Goal: Task Accomplishment & Management: Use online tool/utility

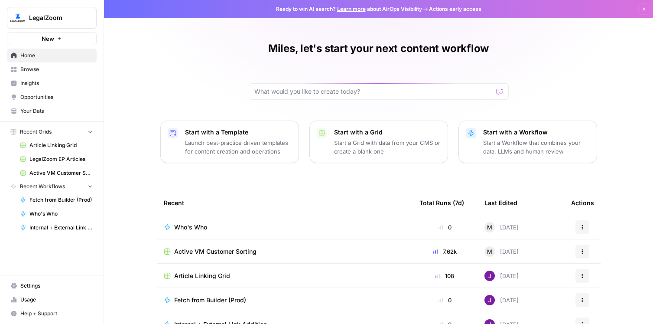
click at [58, 212] on span "Who's Who" at bounding box center [60, 214] width 63 height 8
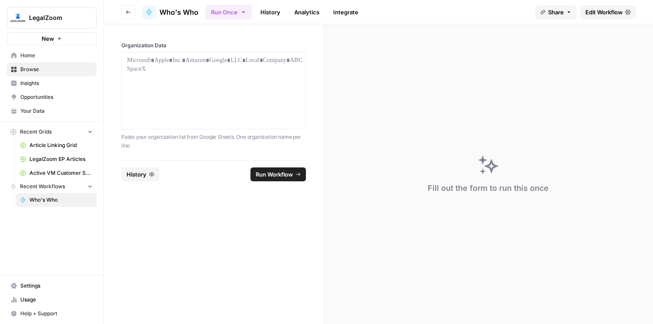
click at [601, 13] on span "Edit Workflow" at bounding box center [603, 12] width 37 height 9
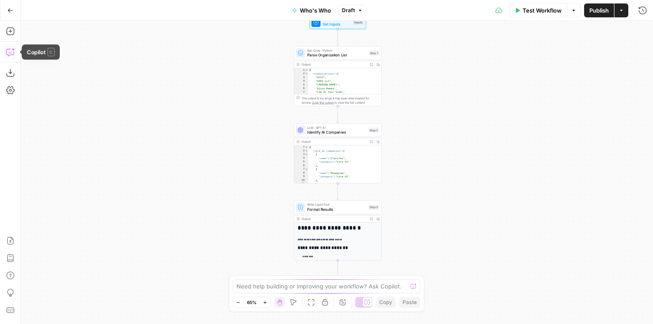
click at [10, 53] on icon "button" at bounding box center [10, 52] width 9 height 9
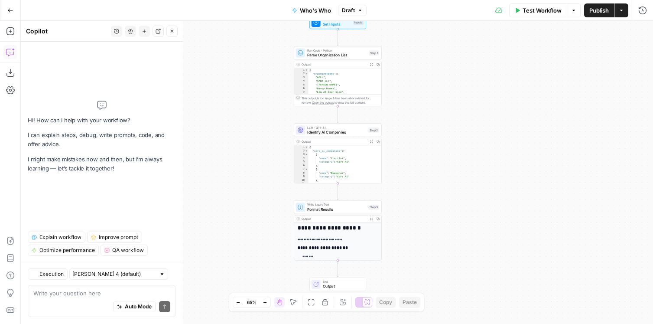
type textarea "**********"
click at [350, 78] on div "{ "organizations" : [ "ACLU" , "SFR3 LLC" , "[PERSON_NAME]" , "Divvy Homes" , "…" at bounding box center [344, 85] width 73 height 34
click at [345, 135] on div "LLM · GPT-4.1 Identify AI Companies Step 2 Copy step Delete step Add Note Test" at bounding box center [338, 129] width 88 height 13
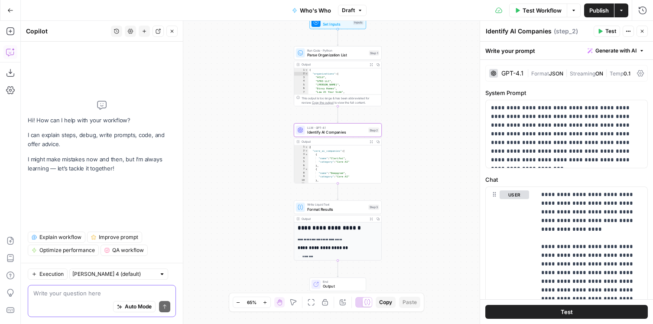
click at [67, 289] on textarea at bounding box center [101, 292] width 137 height 9
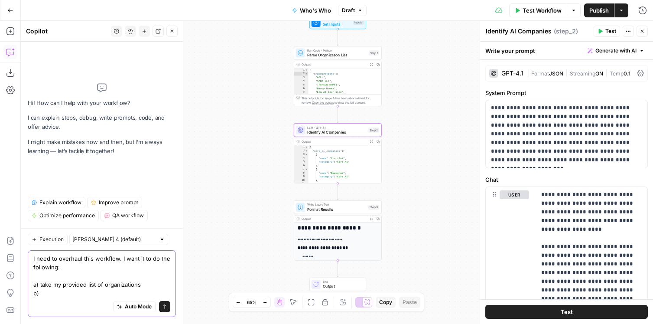
click at [47, 284] on textarea "I need to overhaul this workflow. I want it to do the following: a) take my pro…" at bounding box center [101, 275] width 137 height 43
click at [63, 298] on div "Auto Mode Send" at bounding box center [101, 306] width 137 height 19
click at [56, 292] on textarea "I need to overhaul this workflow. I want it to do the following: a) review my p…" at bounding box center [101, 275] width 137 height 43
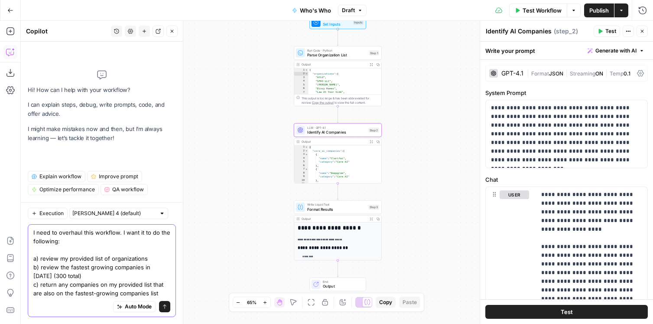
click at [156, 257] on textarea "I need to overhaul this workflow. I want it to do the following: a) review my p…" at bounding box center [101, 262] width 137 height 69
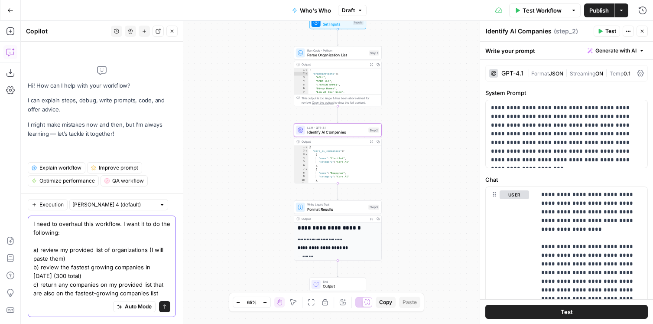
click at [113, 275] on textarea "I need to overhaul this workflow. I want it to do the following: a) review my p…" at bounding box center [101, 258] width 137 height 78
paste textarea "[URL][DOMAIN_NAME]"
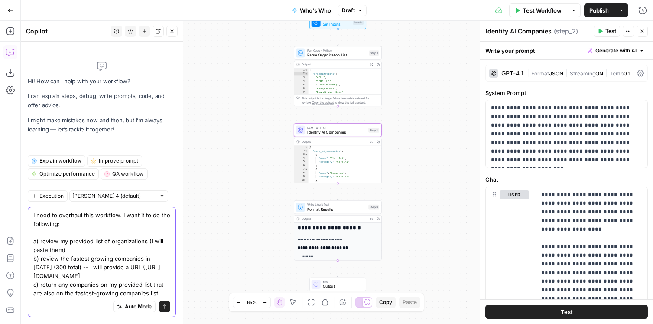
type textarea "I need to overhaul this workflow. I want it to do the following: a) review my p…"
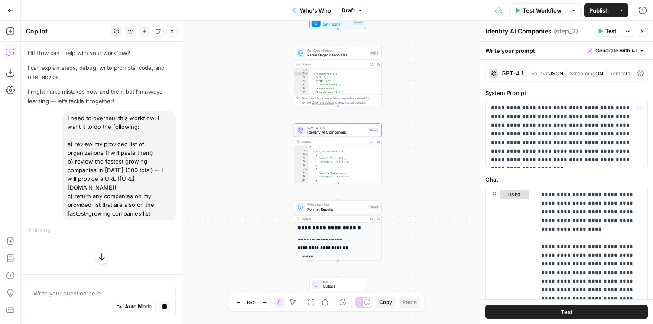
click at [408, 125] on div "**********" at bounding box center [337, 172] width 632 height 303
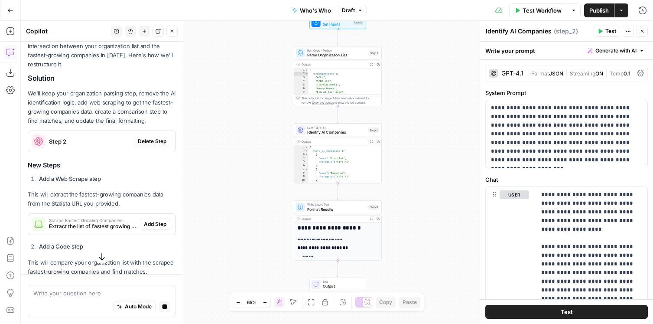
scroll to position [221, 0]
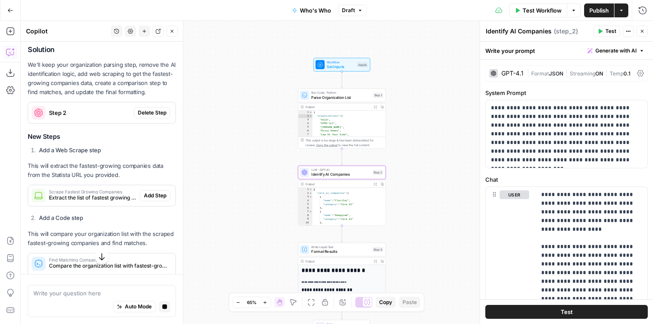
click at [149, 117] on span "Delete Step" at bounding box center [152, 113] width 29 height 8
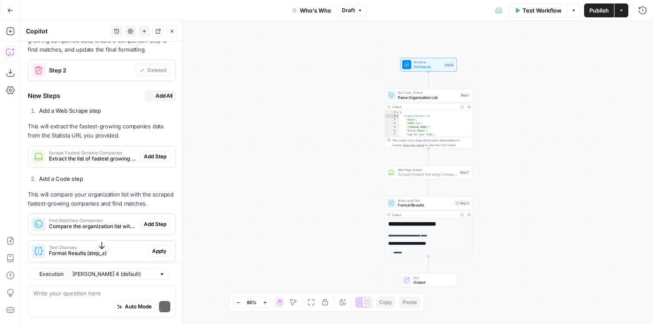
scroll to position [292, 0]
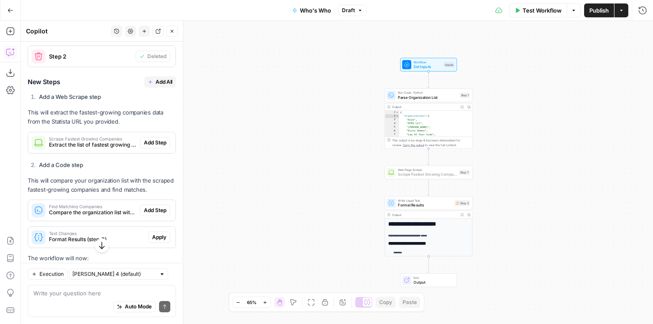
click at [161, 146] on span "Add Step" at bounding box center [155, 143] width 23 height 8
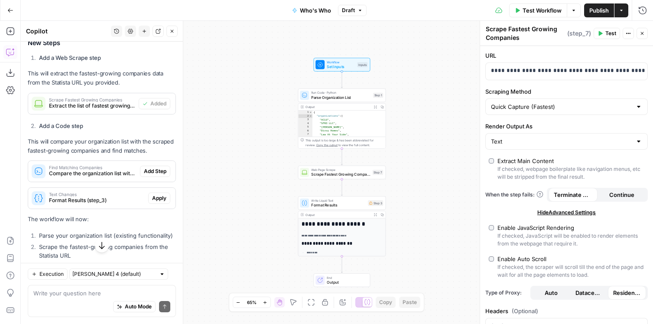
scroll to position [336, 0]
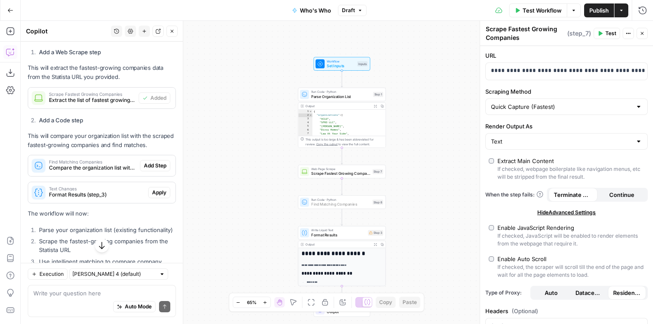
click at [159, 169] on span "Add Step" at bounding box center [155, 166] width 23 height 8
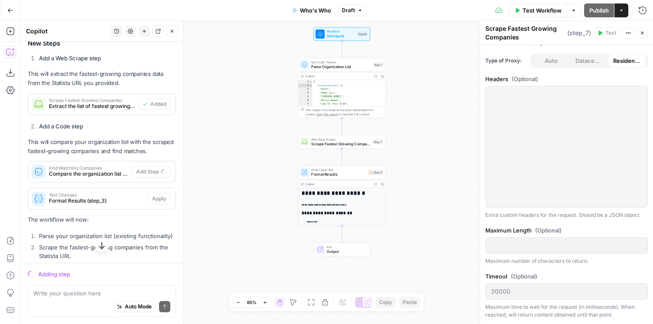
scroll to position [0, 0]
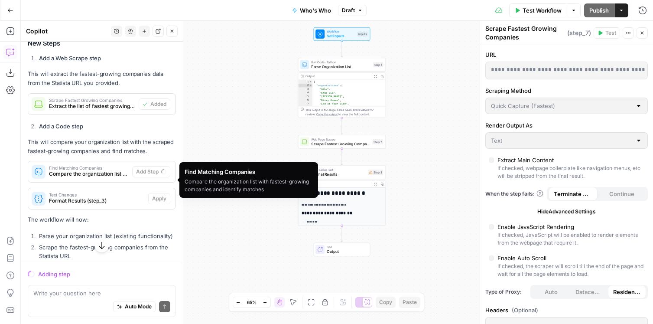
click at [109, 178] on span "Compare the organization list with fastest-growing companies and identify match…" at bounding box center [89, 174] width 80 height 8
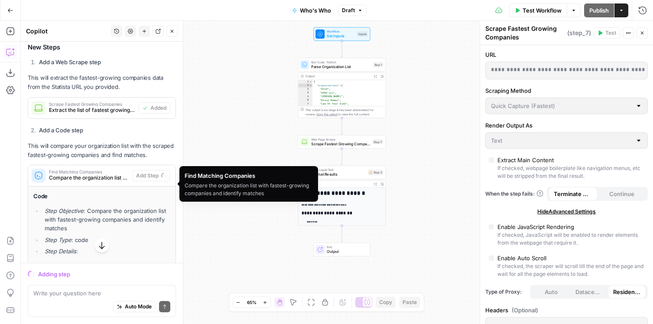
scroll to position [327, 0]
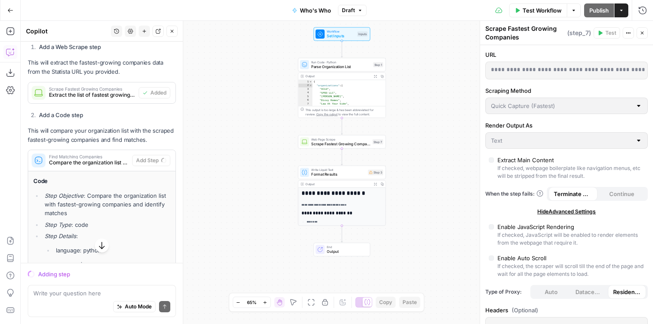
click at [110, 161] on div "Find Matching Companies Compare the organization list with fastest-growing comp…" at bounding box center [80, 160] width 104 height 21
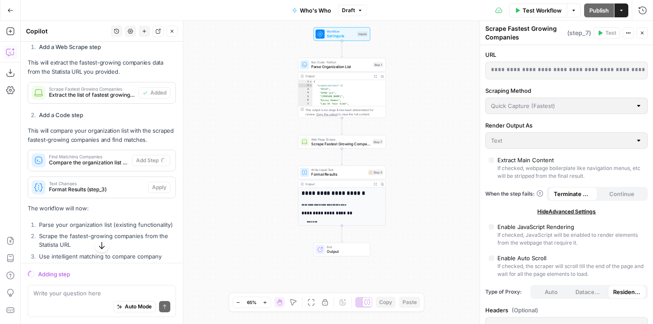
click at [359, 63] on span "Run Code · Python" at bounding box center [340, 62] width 59 height 4
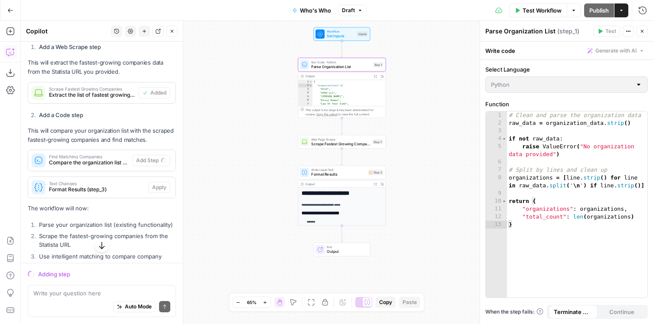
click at [360, 77] on div "Output" at bounding box center [337, 76] width 65 height 4
type textarea "*******"
click at [363, 96] on div "{ "organizations" : [ "ACLU" , "SFR3 LLC" , "[PERSON_NAME]" , "Divvy Homes" , "…" at bounding box center [348, 97] width 73 height 34
click at [360, 111] on div "This output is too large & has been abbreviated for review. Copy the output to …" at bounding box center [344, 111] width 78 height 9
click at [348, 144] on span "Scrape Fastest Growing Companies" at bounding box center [340, 144] width 59 height 6
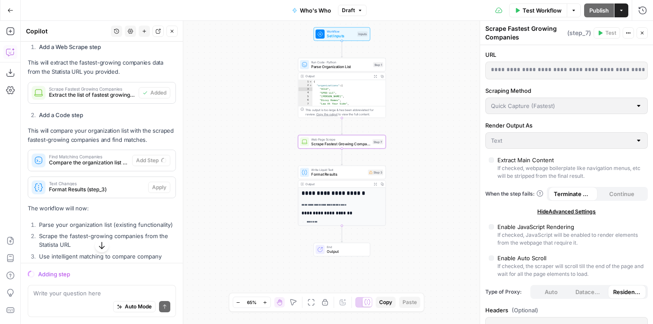
click at [576, 33] on span "( step_7 )" at bounding box center [579, 33] width 24 height 9
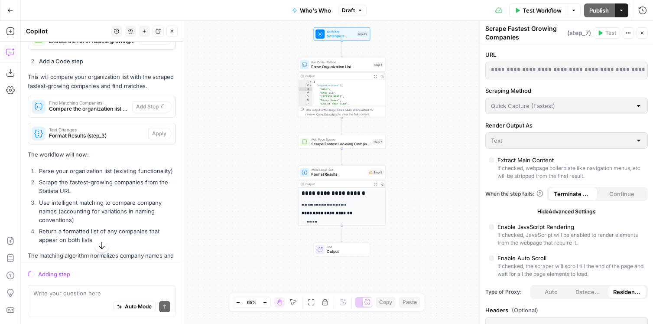
scroll to position [386, 0]
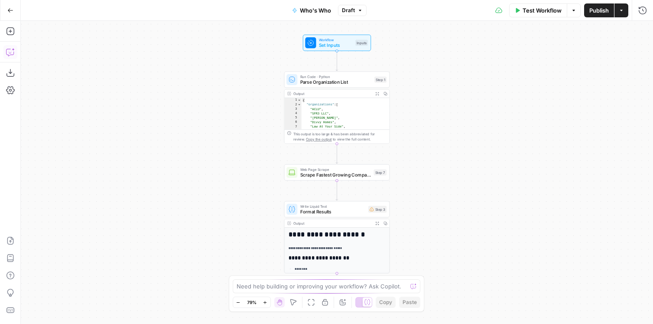
click at [12, 48] on icon "button" at bounding box center [10, 52] width 9 height 9
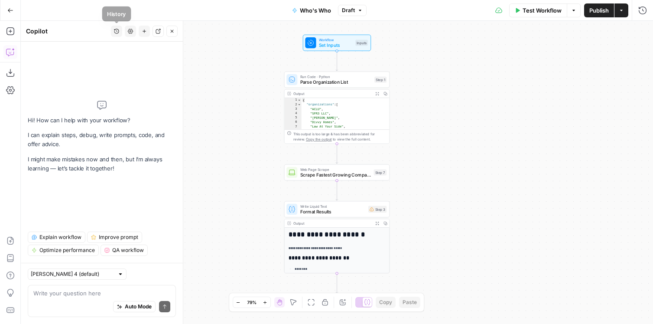
click at [114, 32] on icon "button" at bounding box center [116, 31] width 5 height 5
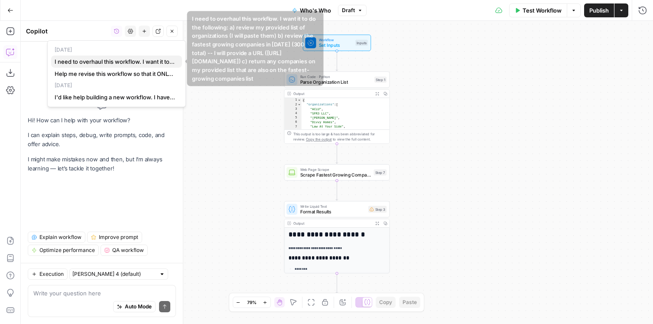
click at [107, 64] on span "I need to overhaul this workflow. I want it to do the following: a) review my p…" at bounding box center [115, 61] width 120 height 9
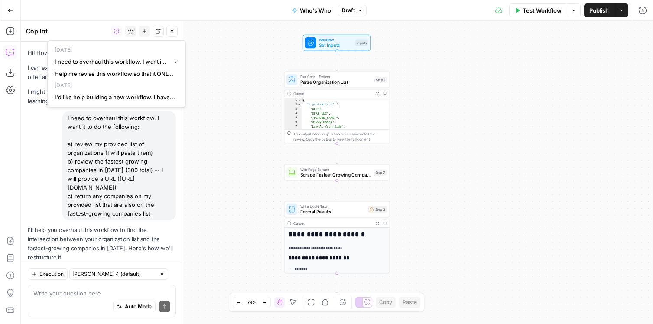
scroll to position [426, 0]
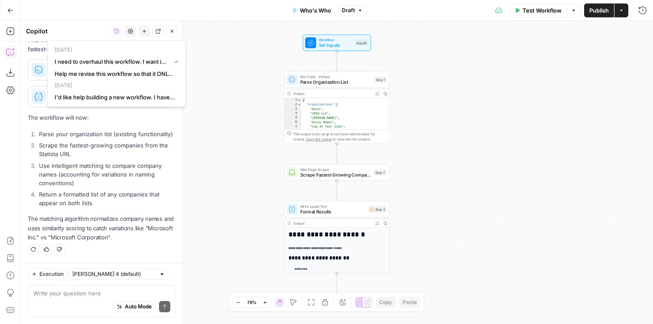
click at [147, 187] on li "Use intelligent matching to compare company names (accounting for variations in…" at bounding box center [106, 174] width 139 height 26
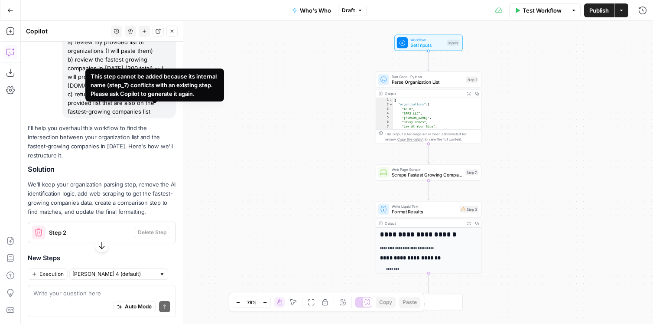
scroll to position [0, 0]
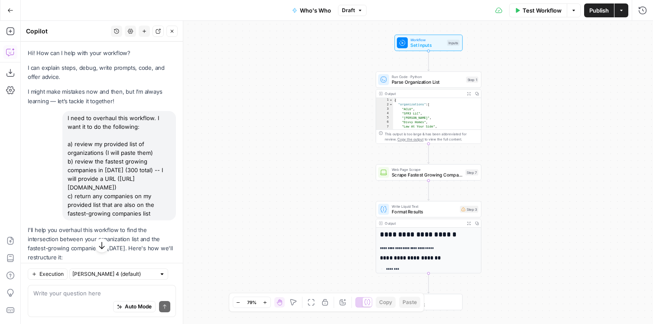
drag, startPoint x: 68, startPoint y: 143, endPoint x: 149, endPoint y: 227, distance: 117.0
click at [149, 220] on div "I need to overhaul this workflow. I want it to do the following: a) review my p…" at bounding box center [118, 165] width 113 height 109
copy div "a) review my provided list of organizations (I will paste them) b) review the f…"
click at [10, 33] on icon "button" at bounding box center [10, 31] width 9 height 9
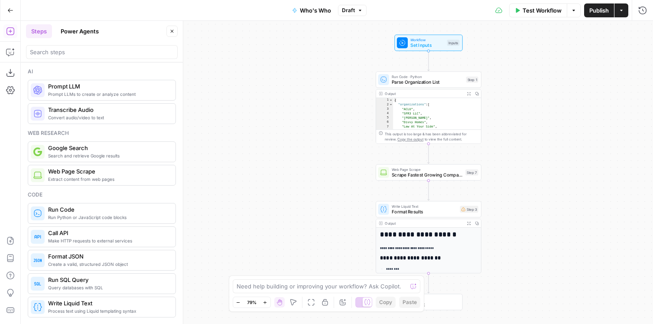
click at [6, 13] on button "Go Back" at bounding box center [11, 11] width 16 height 16
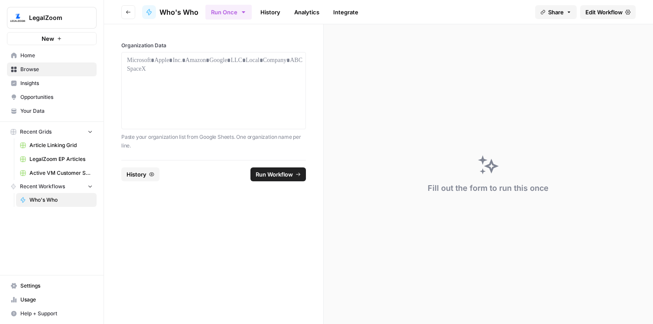
click at [68, 37] on button "New" at bounding box center [52, 38] width 90 height 13
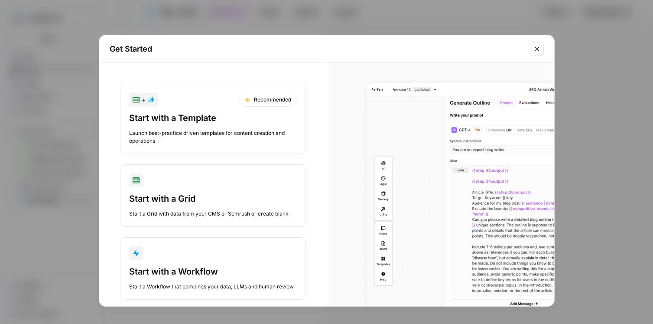
click at [218, 268] on div "Start with a Workflow" at bounding box center [213, 271] width 168 height 12
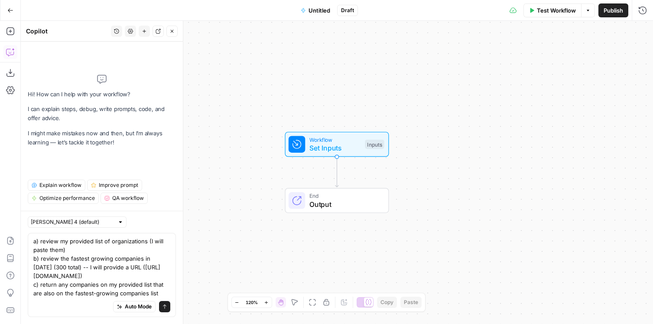
click at [32, 233] on div "a) review my provided list of organizations (I will paste them) b) review the f…" at bounding box center [102, 275] width 148 height 84
click at [36, 237] on textarea "a) review my provided list of organizations (I will paste them) b) review the f…" at bounding box center [101, 267] width 137 height 61
click at [32, 233] on div "a) review my provided list of organizations (I will paste them) b) review the f…" at bounding box center [102, 275] width 148 height 84
click at [45, 237] on textarea "a) review my provided list of organizations (I will paste them) b) review the f…" at bounding box center [101, 267] width 137 height 61
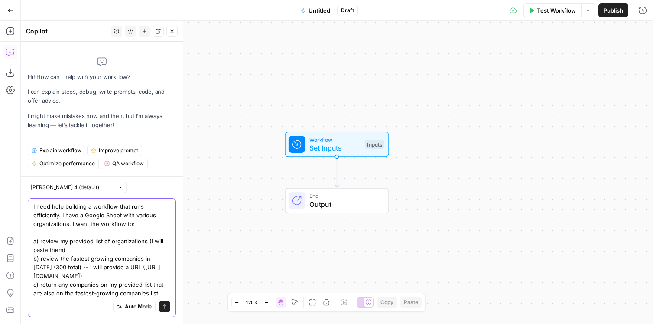
scroll to position [7, 0]
drag, startPoint x: 77, startPoint y: 223, endPoint x: 147, endPoint y: 213, distance: 71.3
click at [147, 213] on textarea "I need help building a workflow that runs efficiently. I have a Google Sheet wi…" at bounding box center [101, 249] width 137 height 95
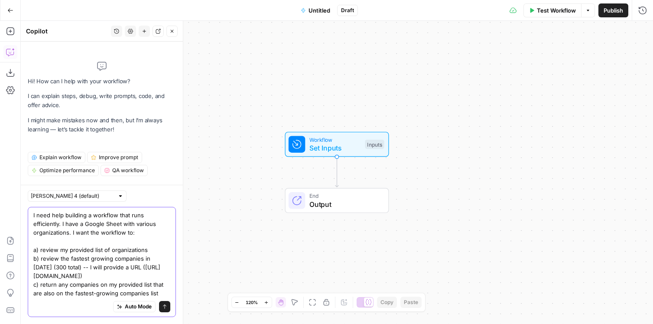
scroll to position [0, 0]
drag, startPoint x: 62, startPoint y: 241, endPoint x: 29, endPoint y: 241, distance: 32.1
click at [29, 241] on div "I need help building a workflow that runs efficiently. I have a Google Sheet wi…" at bounding box center [102, 262] width 148 height 110
click at [69, 293] on textarea "I need help building a workflow that runs efficiently. I have a Google Sheet wi…" at bounding box center [101, 254] width 137 height 87
type textarea "I need help building a workflow that runs efficiently. I have a Google Sheet wi…"
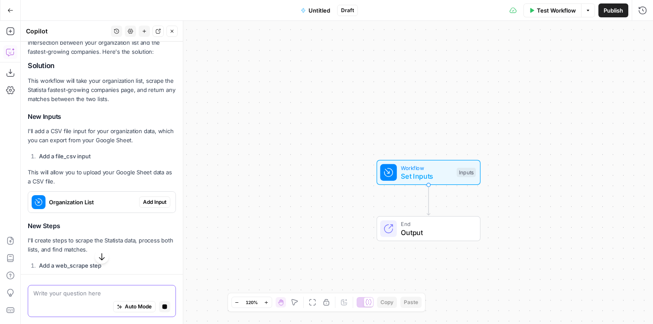
scroll to position [206, 0]
click at [69, 205] on span "Organization List" at bounding box center [92, 201] width 87 height 9
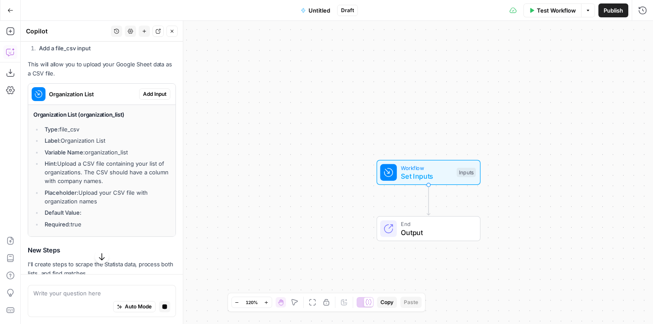
scroll to position [306, 0]
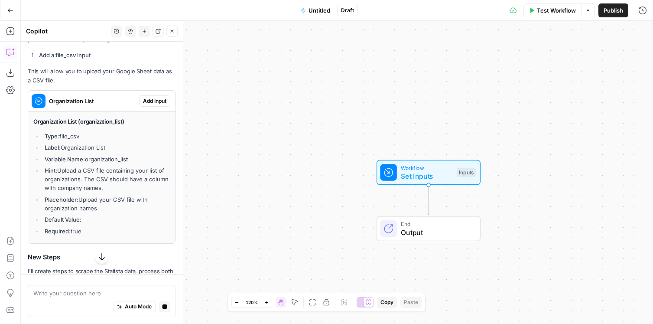
click at [152, 105] on span "Add Input" at bounding box center [154, 101] width 23 height 8
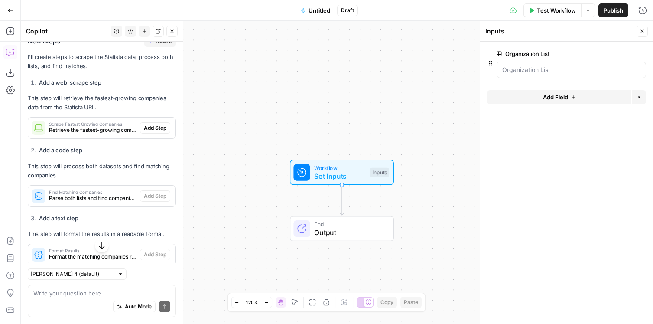
scroll to position [541, 0]
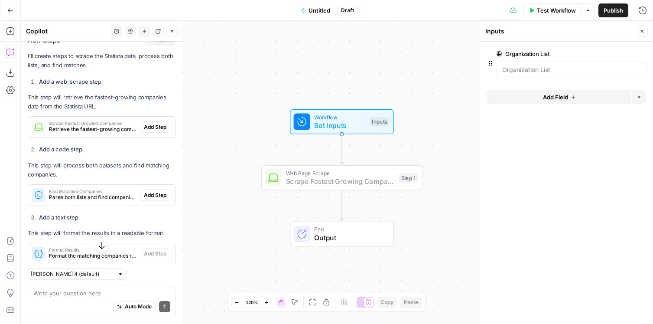
click at [154, 131] on span "Add Step" at bounding box center [155, 127] width 23 height 8
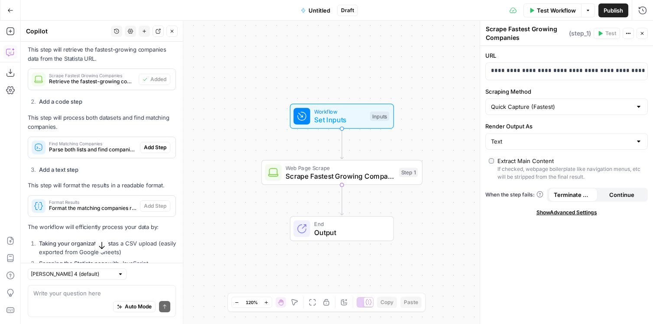
scroll to position [593, 0]
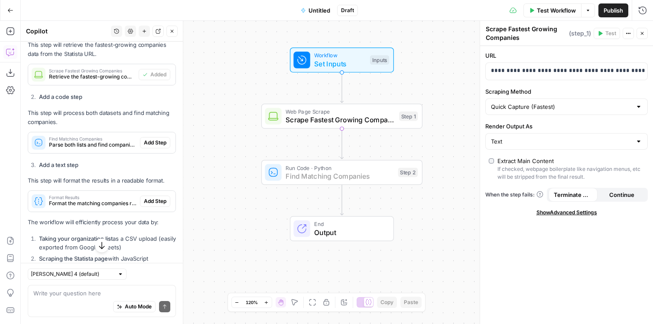
click at [159, 146] on span "Add Step" at bounding box center [155, 143] width 23 height 8
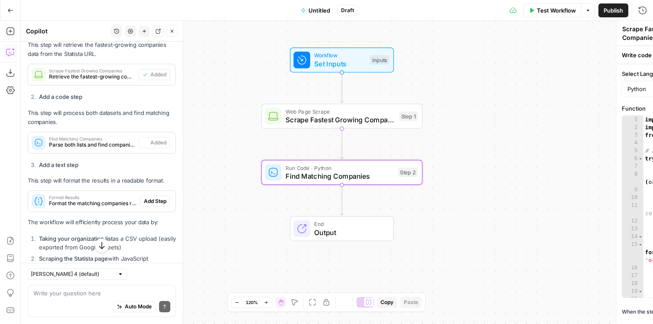
type textarea "Find Matching Companies"
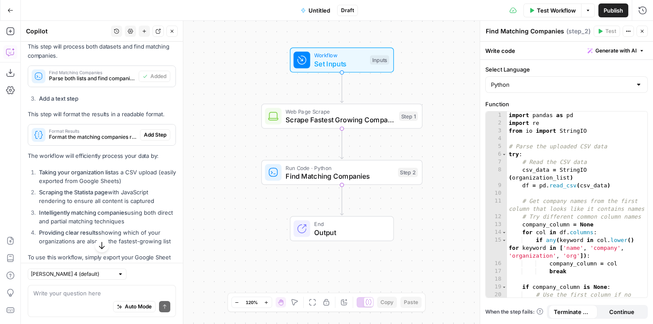
scroll to position [661, 0]
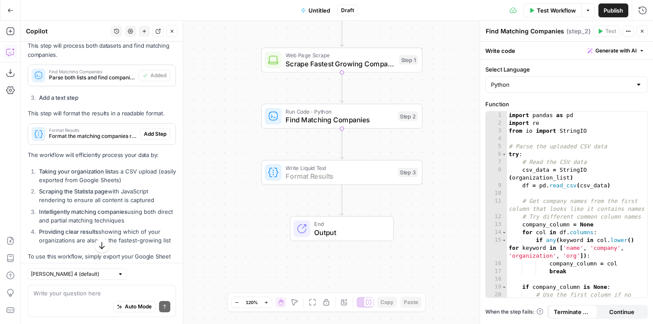
click at [159, 138] on span "Add Step" at bounding box center [155, 134] width 23 height 8
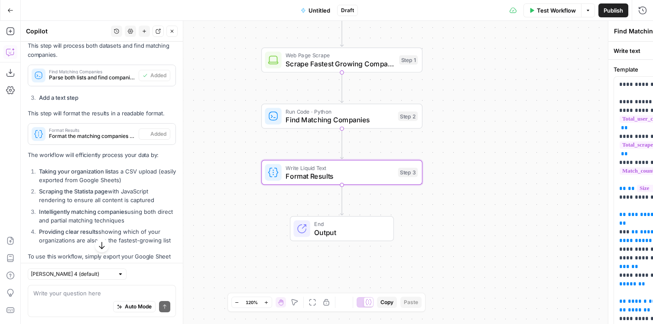
type textarea "Format Results"
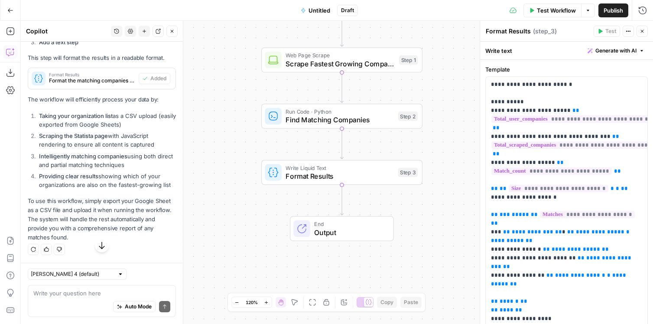
scroll to position [733, 0]
click at [545, 14] on button "Test Workflow" at bounding box center [552, 10] width 58 height 14
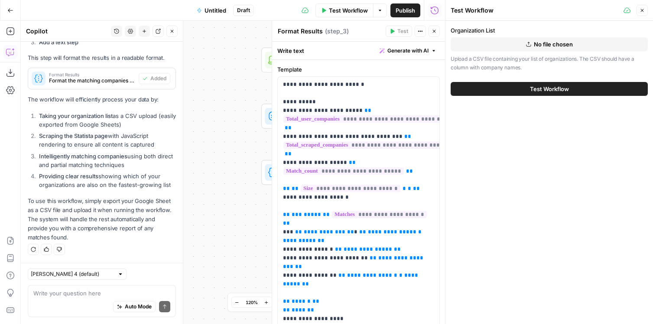
click at [529, 44] on icon "button" at bounding box center [528, 44] width 5 height 5
click at [506, 44] on icon "button" at bounding box center [508, 44] width 5 height 5
click at [562, 89] on span "Test Workflow" at bounding box center [549, 88] width 39 height 9
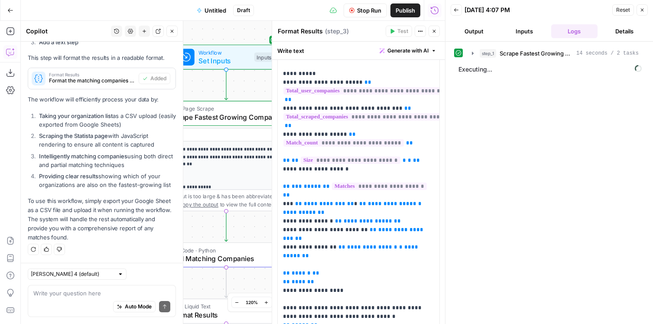
click at [433, 31] on icon "button" at bounding box center [433, 31] width 5 height 5
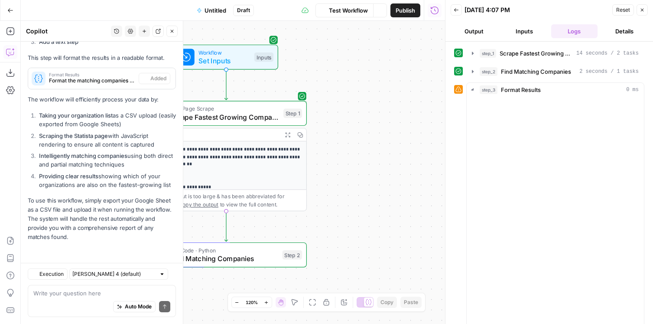
scroll to position [601, 0]
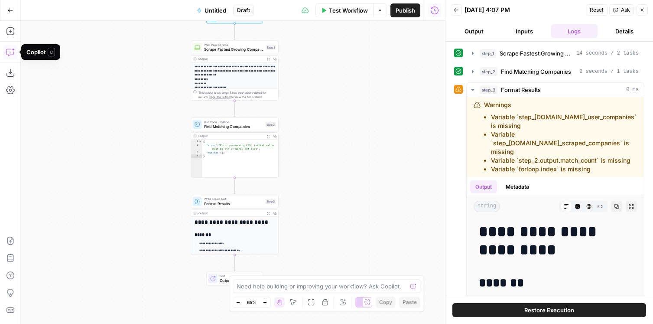
click at [10, 53] on icon "button" at bounding box center [10, 52] width 9 height 9
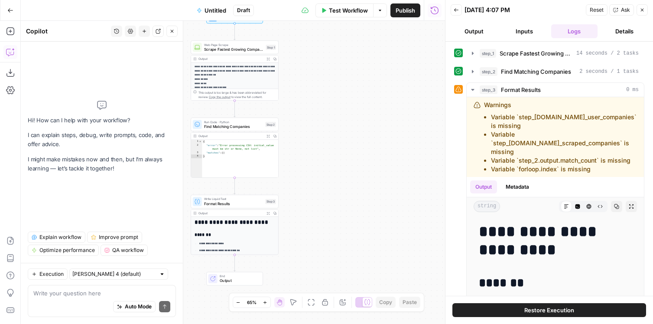
click at [113, 248] on span "QA workflow" at bounding box center [128, 250] width 32 height 8
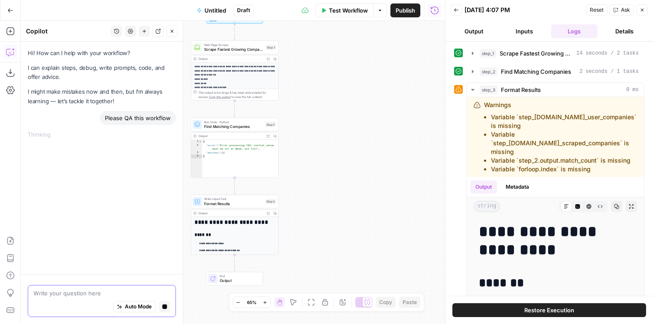
click at [69, 297] on div "Auto Mode Stop generating" at bounding box center [101, 306] width 137 height 19
type textarea "it has returned a few errors."
click at [166, 307] on icon "button" at bounding box center [164, 306] width 5 height 5
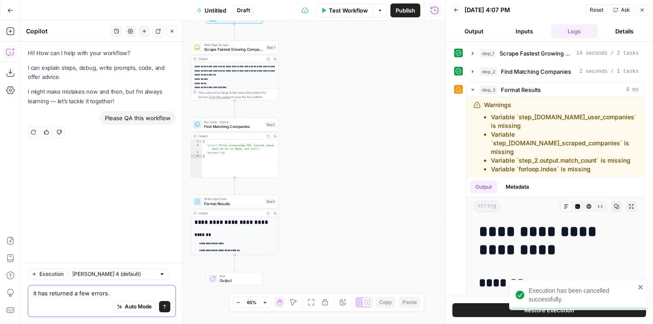
click at [145, 295] on textarea "it has returned a few errors." at bounding box center [101, 292] width 137 height 9
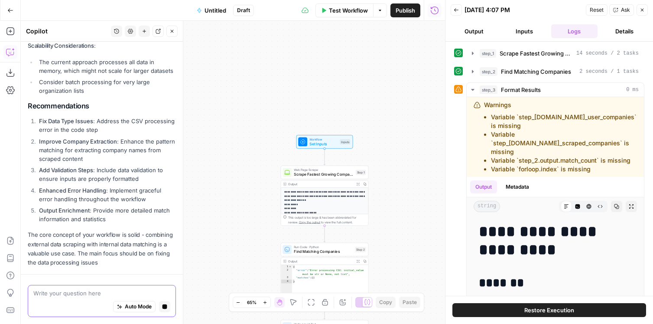
scroll to position [641, 0]
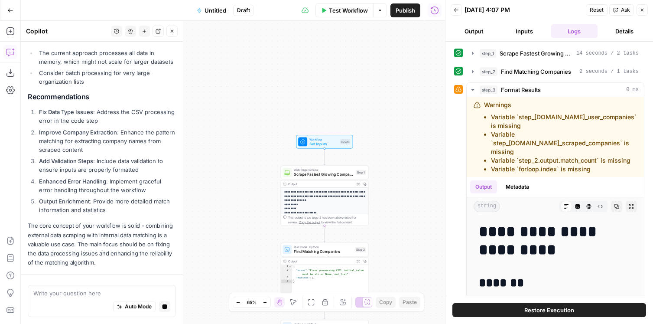
click at [138, 303] on span "Auto Mode" at bounding box center [138, 306] width 27 height 8
type textarea "can you go ahead and fix it? thanks."
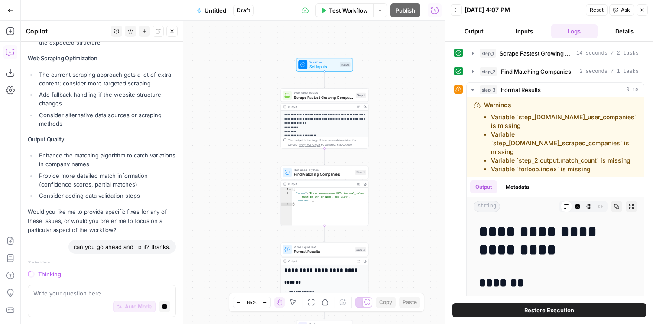
scroll to position [1257, 0]
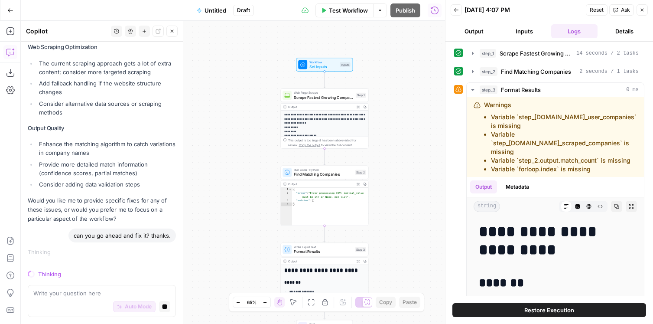
click at [467, 31] on button "Output" at bounding box center [473, 31] width 47 height 14
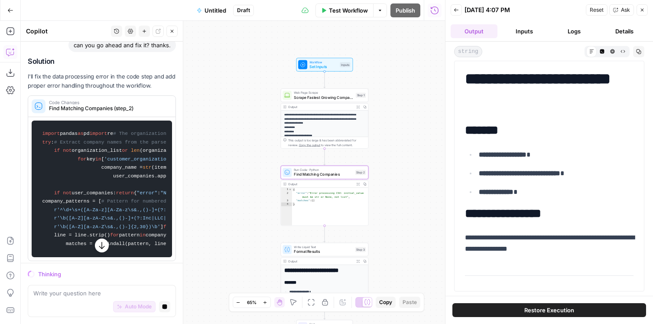
scroll to position [1357, 0]
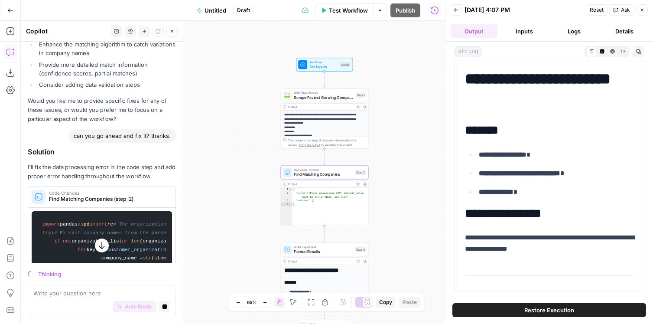
click at [122, 195] on span "Find Matching Companies (step_2)" at bounding box center [108, 199] width 118 height 8
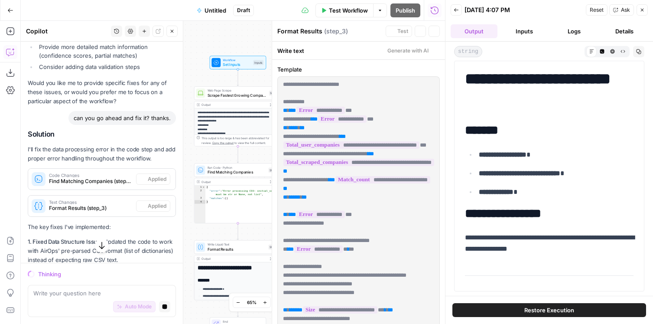
scroll to position [1549, 0]
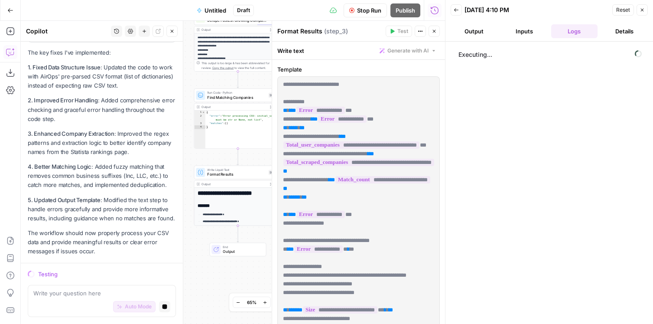
click at [434, 31] on icon "button" at bounding box center [434, 31] width 3 height 3
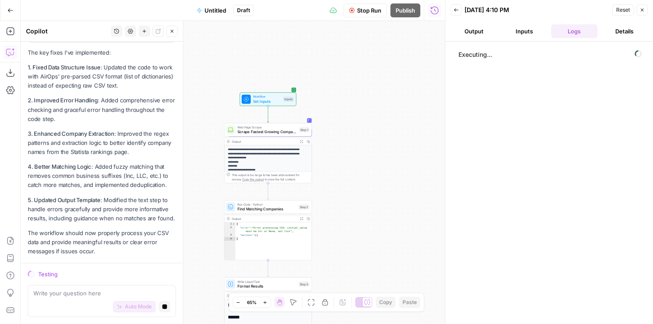
click at [518, 27] on button "Inputs" at bounding box center [524, 31] width 47 height 14
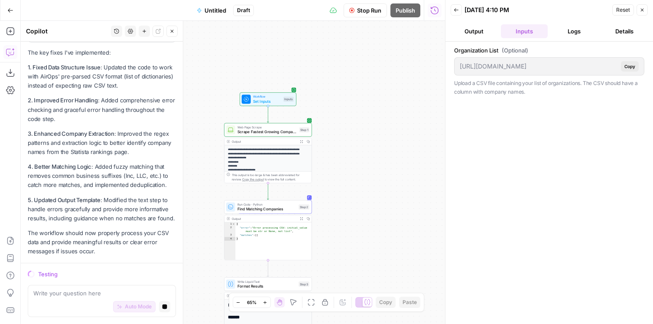
click at [482, 30] on button "Output" at bounding box center [473, 31] width 47 height 14
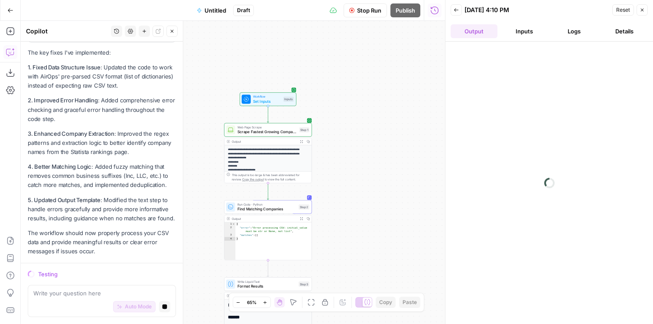
click at [574, 33] on button "Logs" at bounding box center [574, 31] width 47 height 14
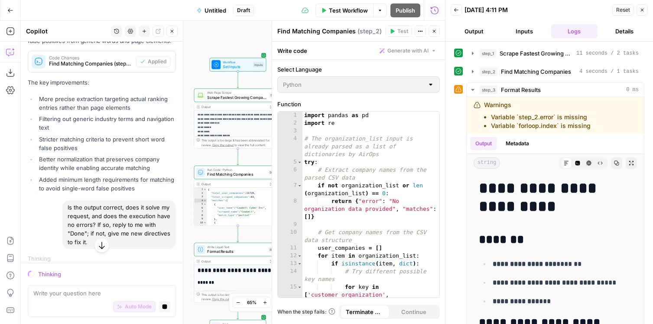
scroll to position [1993, 0]
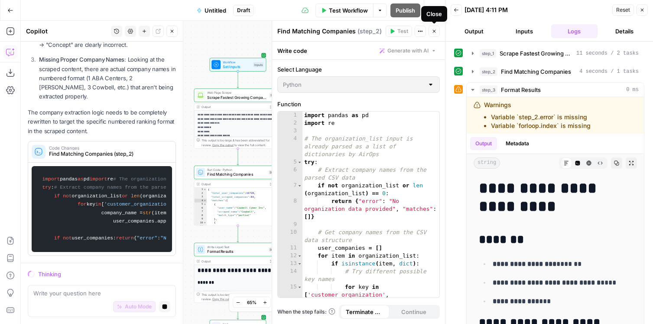
click at [436, 30] on icon "button" at bounding box center [433, 31] width 5 height 5
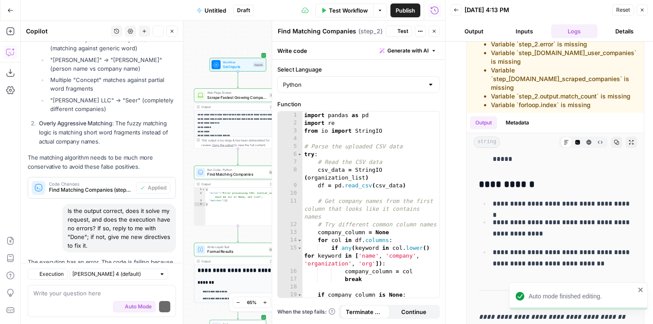
scroll to position [2644, 0]
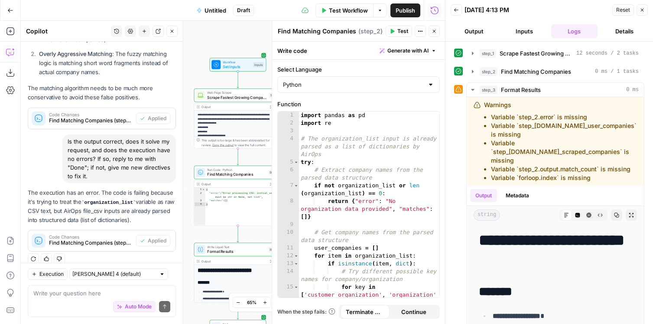
click at [641, 10] on icon "button" at bounding box center [641, 9] width 5 height 5
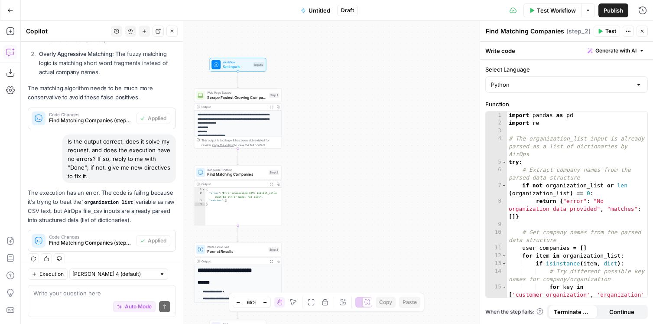
click at [402, 137] on div "**********" at bounding box center [337, 172] width 632 height 303
click at [642, 32] on icon "button" at bounding box center [642, 31] width 3 height 3
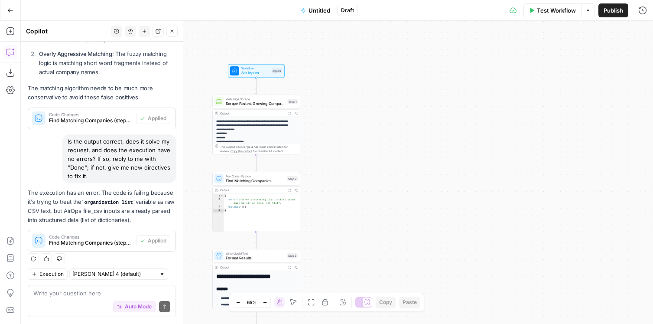
click at [552, 15] on button "Test Workflow" at bounding box center [552, 10] width 58 height 14
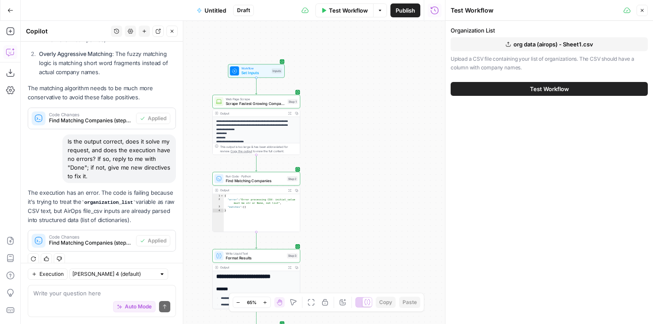
click at [549, 44] on span "org data (airops) - Sheet1.csv" at bounding box center [553, 44] width 80 height 9
click at [547, 87] on span "Test Workflow" at bounding box center [549, 88] width 39 height 9
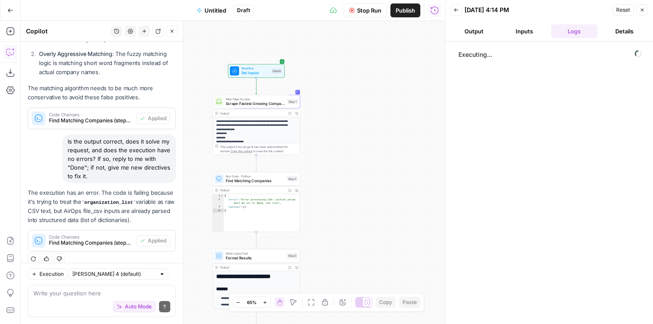
click at [514, 28] on button "Inputs" at bounding box center [524, 31] width 47 height 14
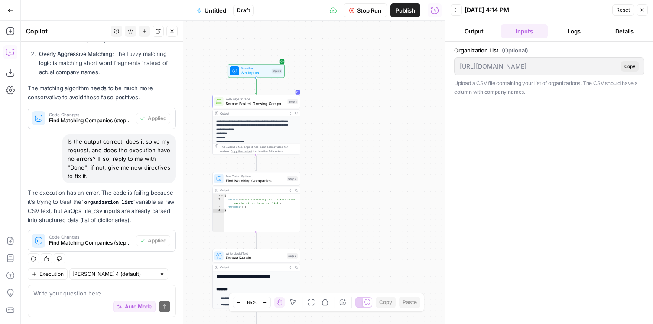
click at [475, 33] on button "Output" at bounding box center [473, 31] width 47 height 14
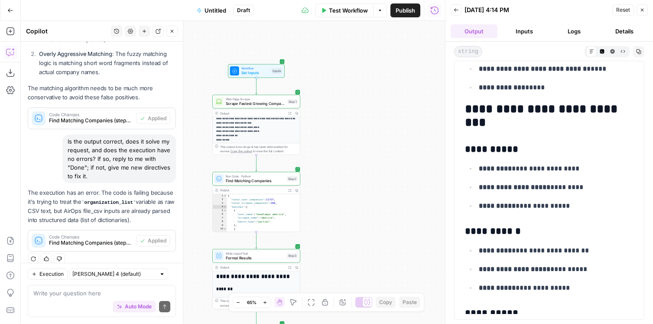
scroll to position [162, 0]
click at [296, 104] on div "Step 1" at bounding box center [292, 101] width 10 height 5
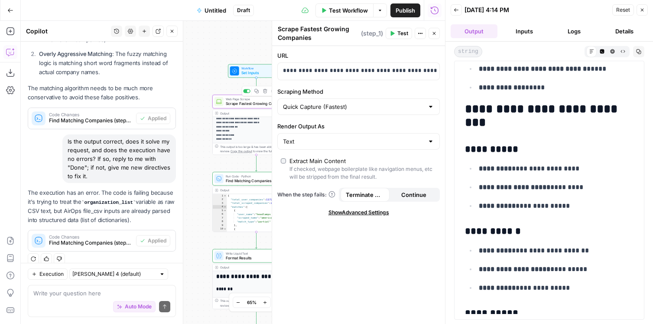
click at [252, 110] on div "Output Expand Output Copy" at bounding box center [256, 113] width 87 height 7
click at [249, 70] on span "Set Inputs" at bounding box center [255, 73] width 28 height 6
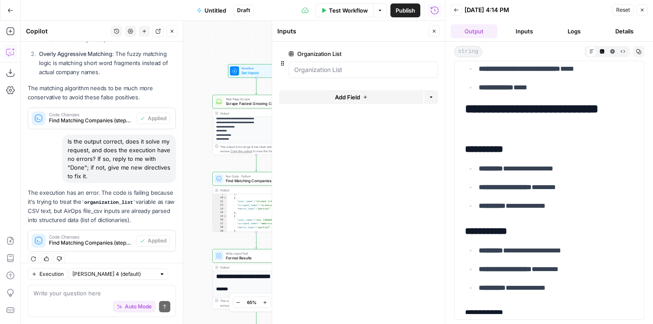
click at [406, 55] on span "edit field" at bounding box center [405, 53] width 19 height 7
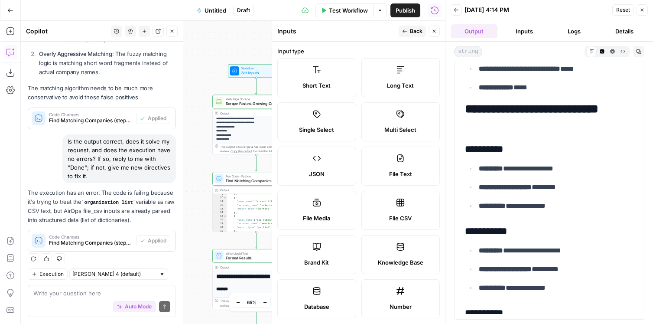
click at [401, 77] on label "Long Text" at bounding box center [400, 77] width 79 height 39
click at [414, 29] on span "Back" at bounding box center [416, 31] width 13 height 8
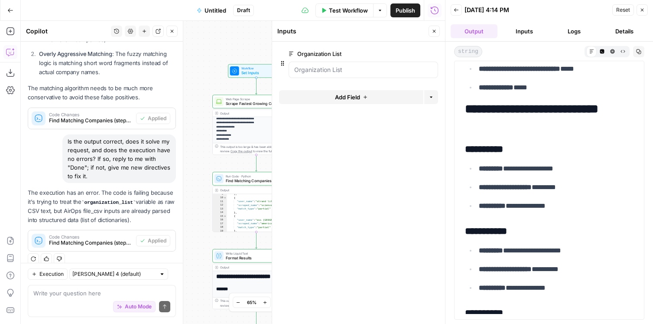
click at [230, 47] on div "**********" at bounding box center [233, 172] width 424 height 303
click at [436, 27] on button "Close" at bounding box center [433, 31] width 11 height 11
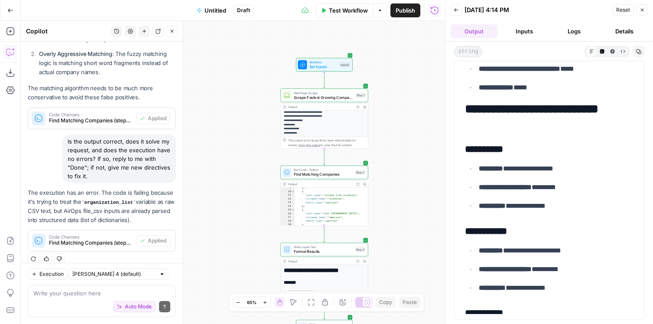
click at [61, 297] on div "Auto Mode Send" at bounding box center [101, 306] width 137 height 19
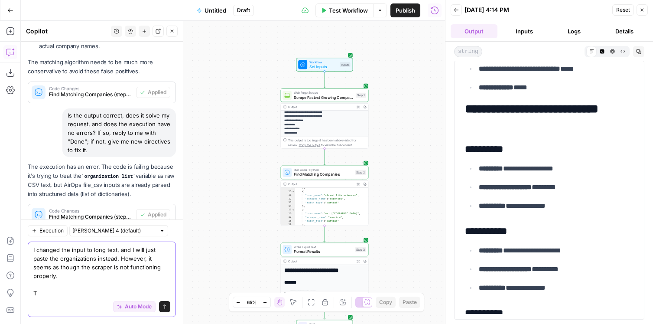
scroll to position [2679, 0]
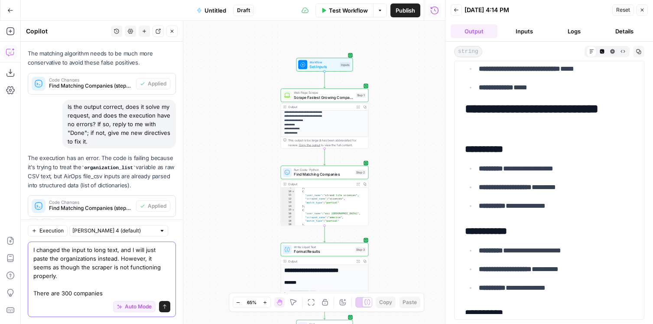
paste textarea "The Americas' Fastest Growing Companies 2025"
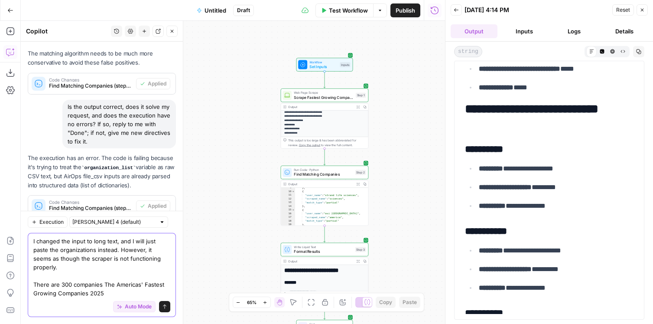
scroll to position [2687, 0]
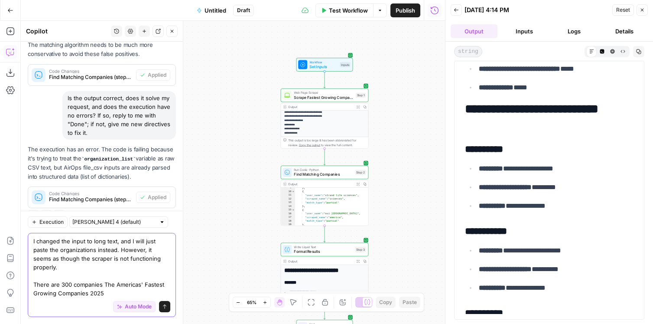
click at [104, 283] on textarea "I changed the input to long text, and I will just paste the organizations inste…" at bounding box center [101, 267] width 137 height 61
click at [130, 291] on textarea "I changed the input to long text, and I will just paste the organizations inste…" at bounding box center [101, 267] width 137 height 61
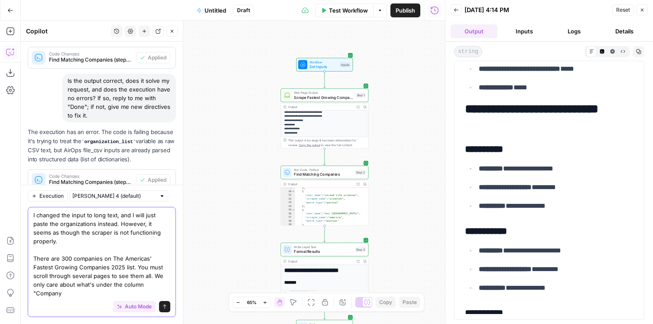
scroll to position [2713, 0]
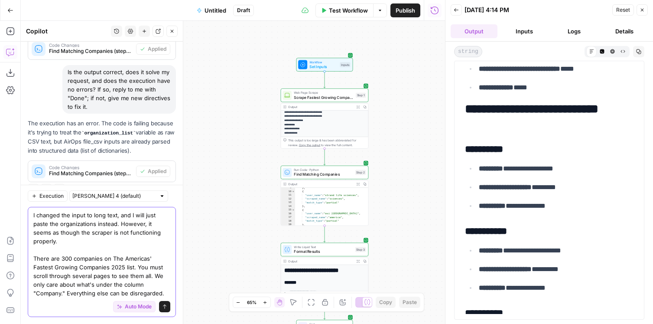
type textarea "I changed the input to long text, and I will just paste the organizations inste…"
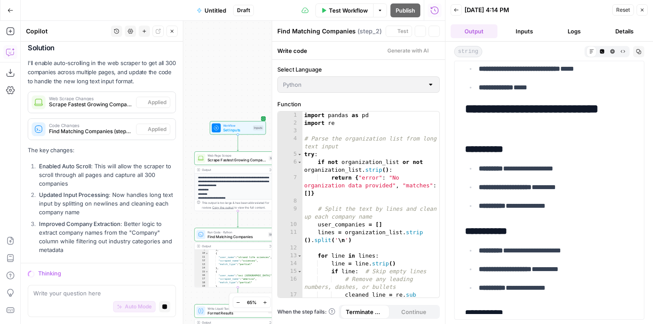
scroll to position [0, 0]
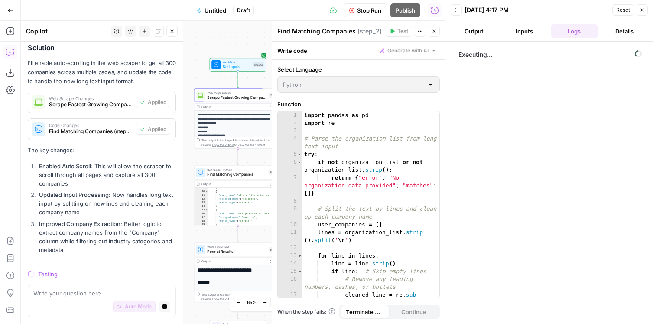
click at [471, 32] on button "Output" at bounding box center [473, 31] width 47 height 14
click at [529, 34] on button "Inputs" at bounding box center [524, 31] width 47 height 14
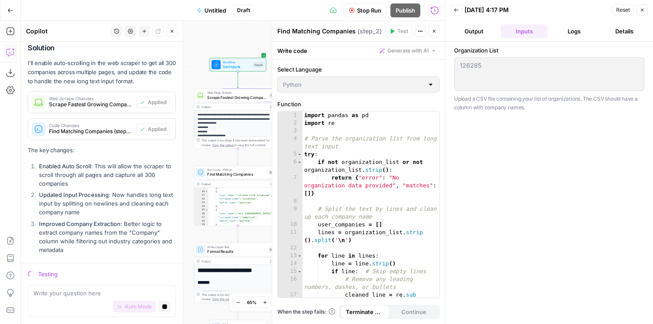
click at [608, 30] on button "Details" at bounding box center [624, 31] width 47 height 14
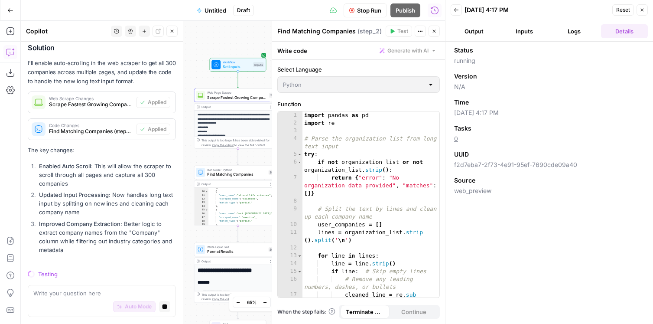
click at [518, 25] on button "Inputs" at bounding box center [524, 31] width 47 height 14
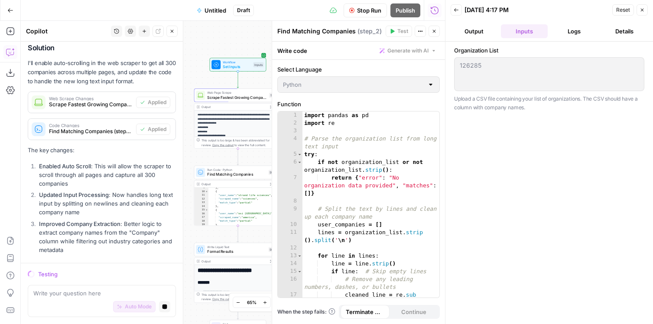
click at [502, 81] on div "126285 126285" at bounding box center [549, 74] width 190 height 34
click at [588, 33] on button "Logs" at bounding box center [574, 31] width 47 height 14
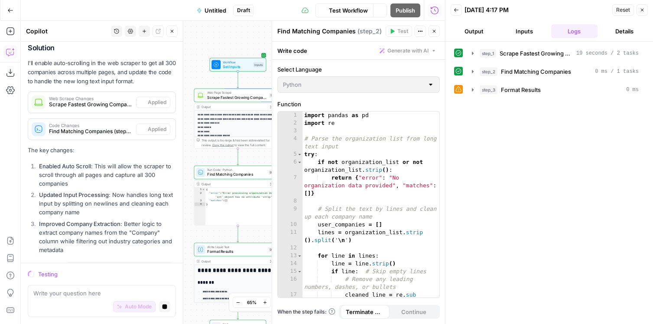
scroll to position [2992, 0]
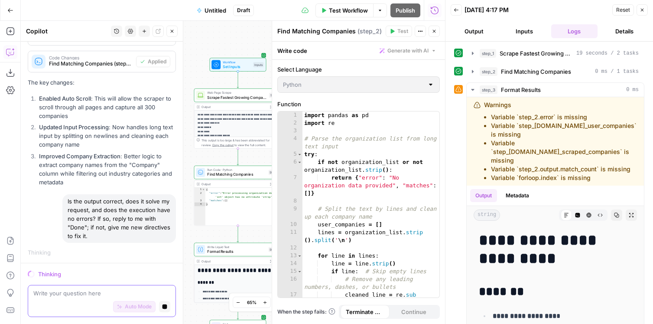
click at [166, 308] on icon "button" at bounding box center [164, 306] width 5 height 5
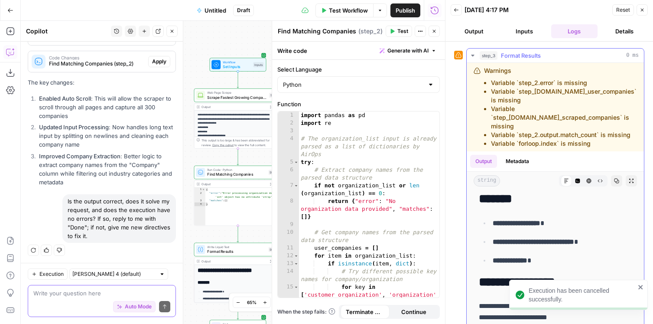
scroll to position [0, 0]
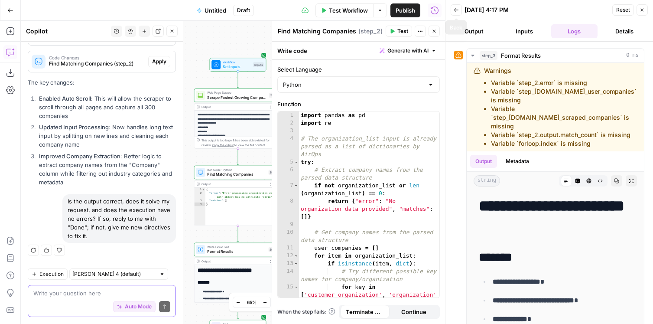
click at [455, 9] on icon "button" at bounding box center [456, 9] width 4 height 3
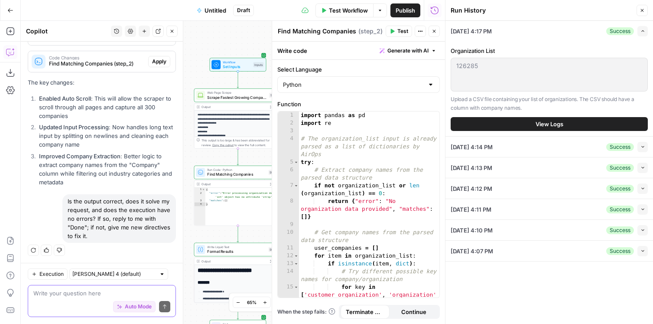
click at [648, 11] on header "Run History Close" at bounding box center [548, 10] width 207 height 21
click at [642, 10] on icon "button" at bounding box center [641, 10] width 5 height 5
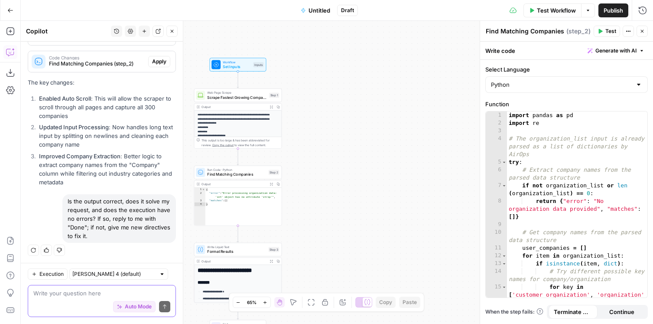
click at [375, 97] on div "**********" at bounding box center [337, 172] width 632 height 303
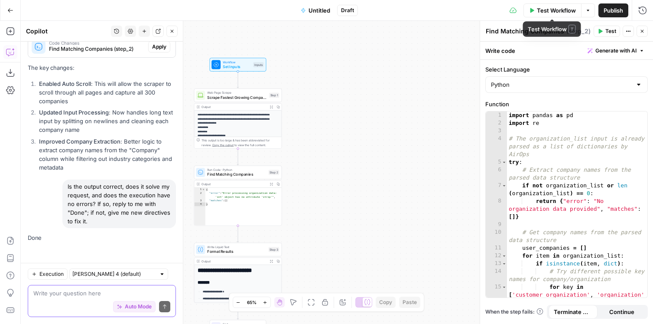
click at [563, 10] on span "Test Workflow" at bounding box center [556, 10] width 39 height 9
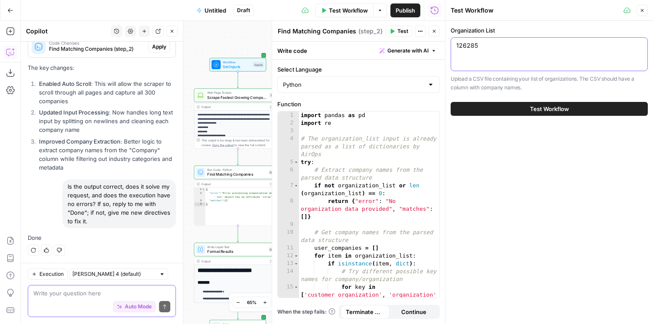
click at [542, 48] on textarea "126285" at bounding box center [549, 45] width 186 height 9
paste textarea "customer_organization ACLU SFR3 LLC Nathan McNair Divvy Homes Law At Your Side …"
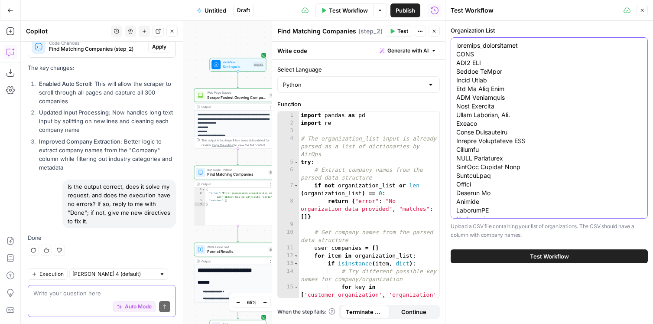
scroll to position [103521, 0]
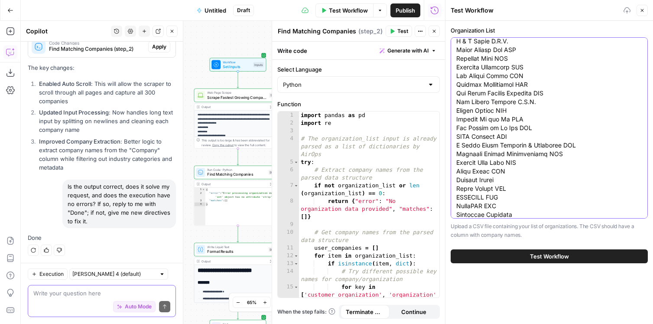
type textarea "customer_organization ACLU SFR3 LLC Nathan McNair Divvy Homes Law At Your Side …"
click at [522, 259] on button "Test Workflow" at bounding box center [548, 256] width 197 height 14
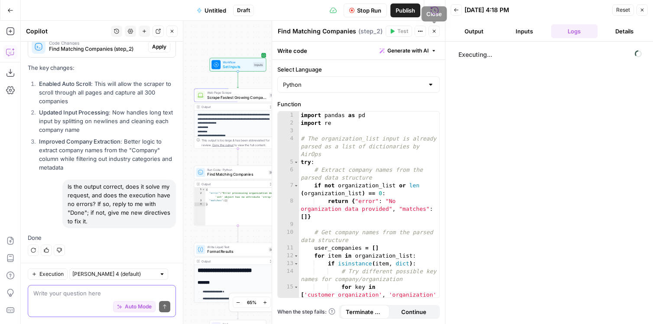
click at [435, 31] on icon "button" at bounding box center [433, 31] width 5 height 5
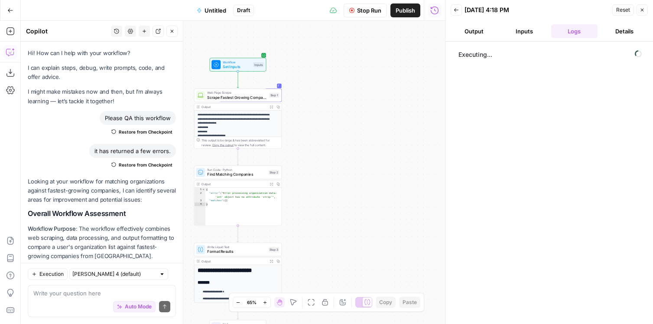
scroll to position [3062, 0]
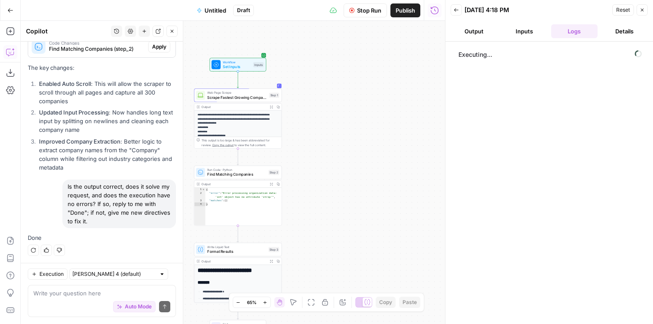
click at [524, 33] on button "Inputs" at bounding box center [524, 31] width 47 height 14
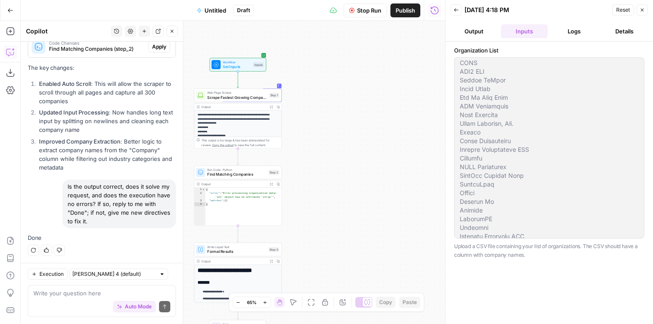
scroll to position [17, 0]
click at [569, 34] on button "Logs" at bounding box center [574, 31] width 47 height 14
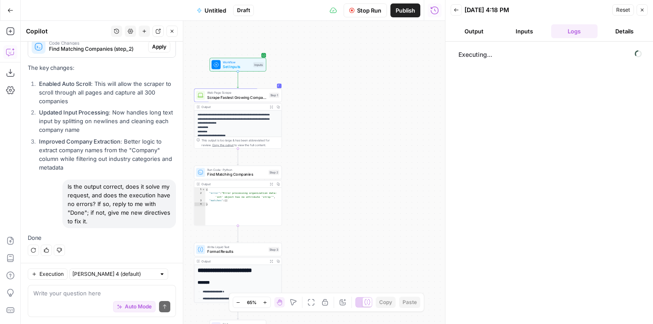
click at [482, 29] on button "Output" at bounding box center [473, 31] width 47 height 14
click at [584, 35] on button "Logs" at bounding box center [574, 31] width 47 height 14
click at [245, 69] on div "Workflow Set Inputs Inputs Test Step" at bounding box center [238, 64] width 57 height 13
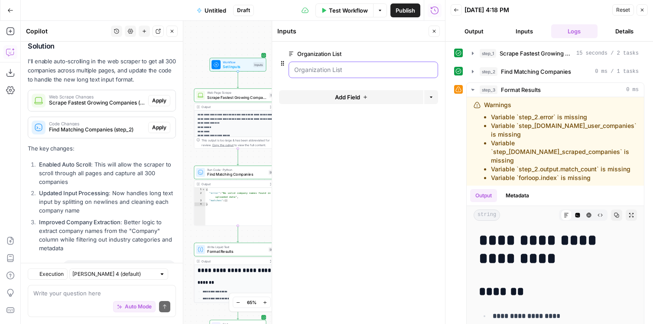
scroll to position [3062, 0]
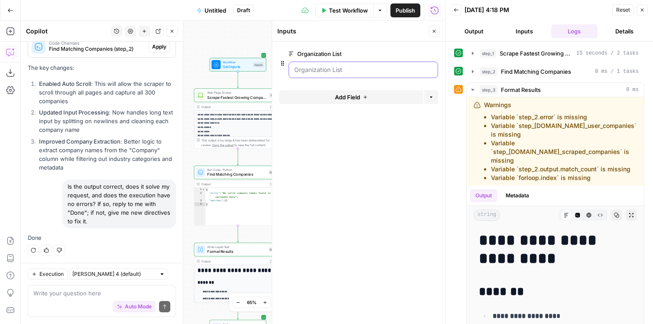
click at [322, 71] on List "Organization List" at bounding box center [363, 69] width 138 height 9
click at [245, 39] on div "**********" at bounding box center [233, 172] width 424 height 303
click at [434, 32] on icon "button" at bounding box center [433, 31] width 5 height 5
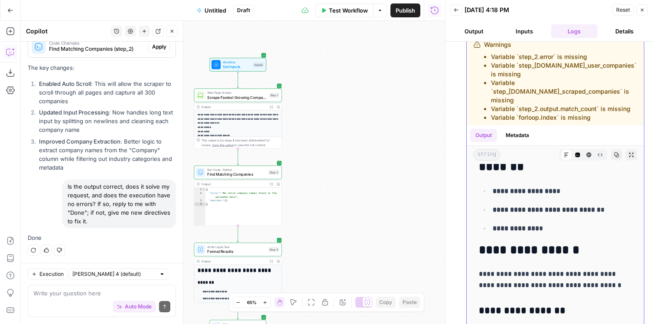
scroll to position [0, 0]
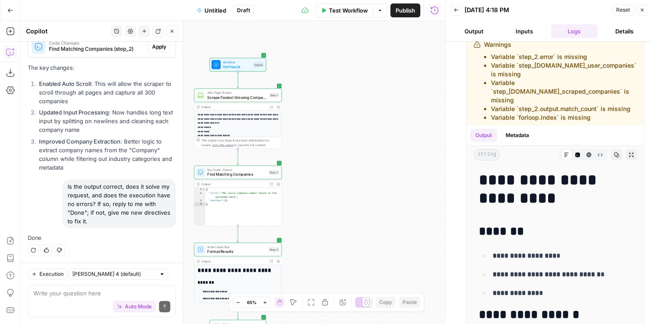
click at [518, 31] on button "Inputs" at bounding box center [524, 31] width 47 height 14
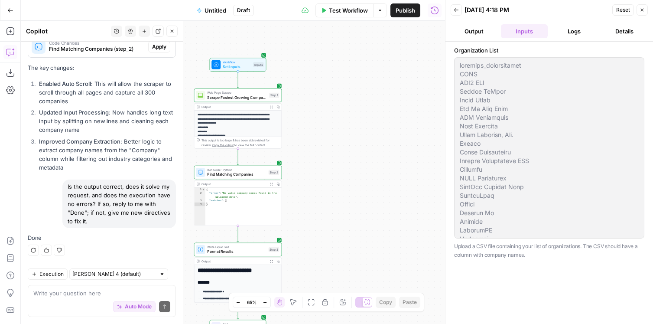
click at [567, 31] on button "Logs" at bounding box center [574, 31] width 47 height 14
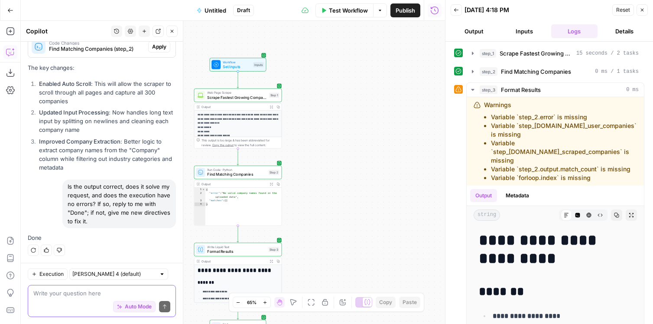
click at [75, 297] on div "Write your question here Auto Mode Send" at bounding box center [102, 301] width 148 height 32
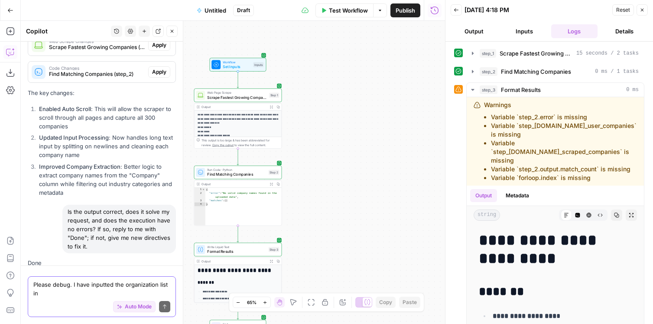
scroll to position [3071, 0]
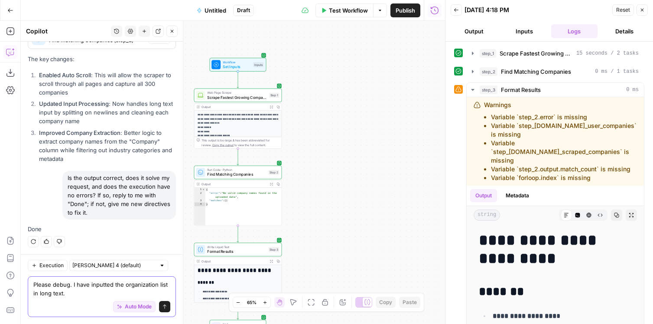
type textarea "Please debug. I have inputted the organization list in long text."
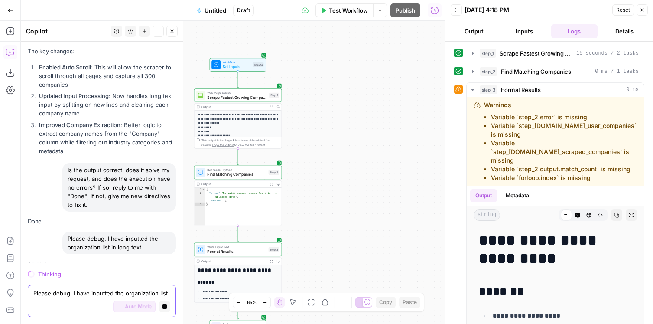
scroll to position [3032, 0]
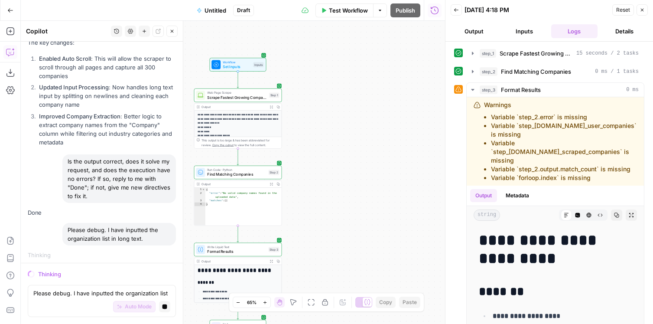
click at [525, 29] on button "Inputs" at bounding box center [524, 31] width 47 height 14
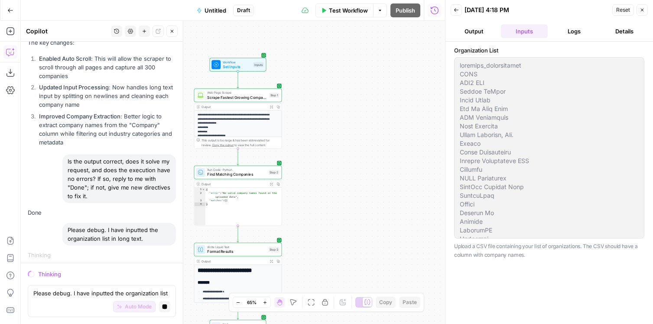
click at [561, 29] on button "Logs" at bounding box center [574, 31] width 47 height 14
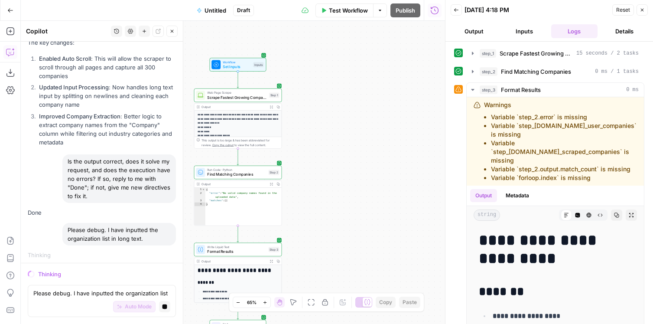
click at [342, 75] on div "**********" at bounding box center [233, 172] width 424 height 303
click at [516, 31] on button "Inputs" at bounding box center [524, 31] width 47 height 14
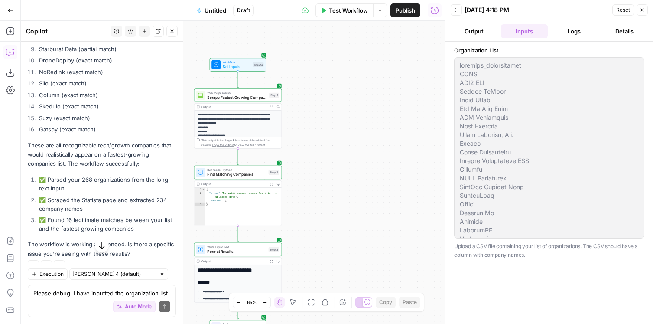
scroll to position [3495, 0]
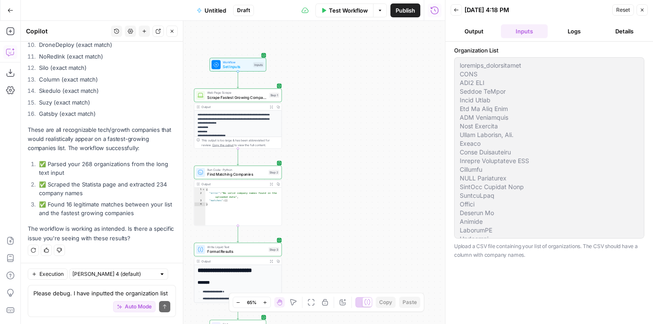
click at [479, 36] on button "Output" at bounding box center [473, 31] width 47 height 14
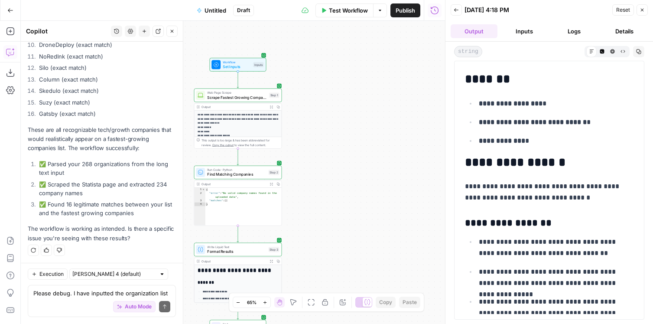
scroll to position [0, 0]
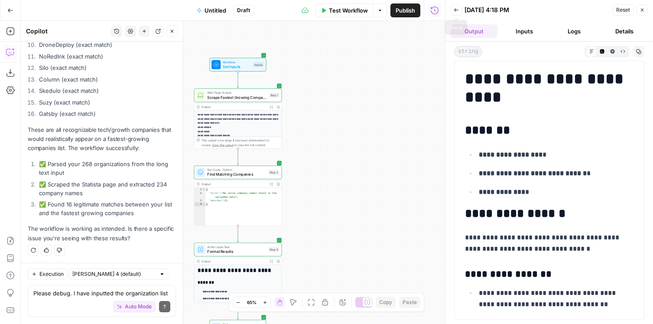
click at [453, 11] on button "Back" at bounding box center [455, 9] width 11 height 11
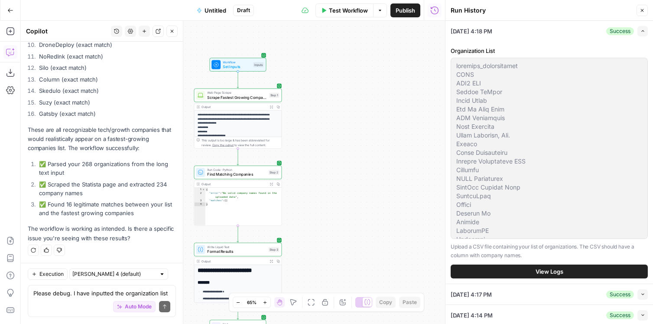
click at [648, 12] on header "Run History Close" at bounding box center [548, 10] width 207 height 21
click at [644, 12] on icon "button" at bounding box center [641, 10] width 5 height 5
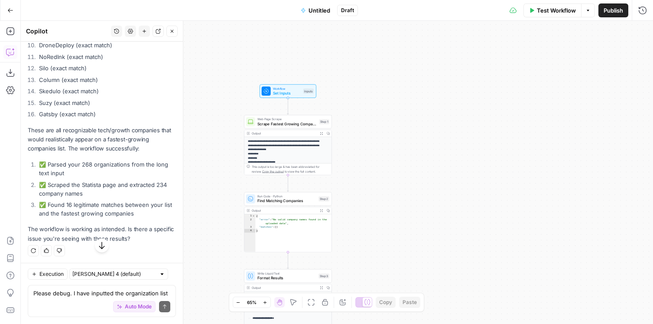
scroll to position [3495, 0]
click at [586, 12] on icon "button" at bounding box center [587, 10] width 5 height 5
click at [561, 13] on span "Test Workflow" at bounding box center [556, 10] width 39 height 9
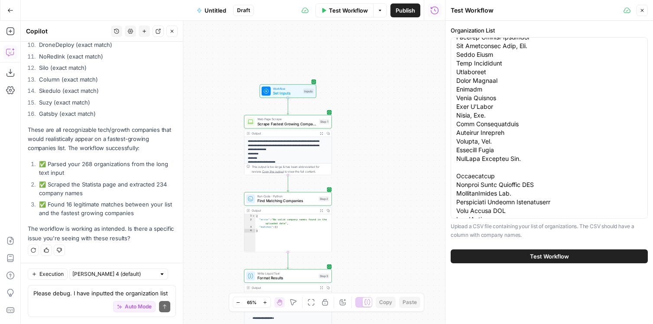
scroll to position [0, 0]
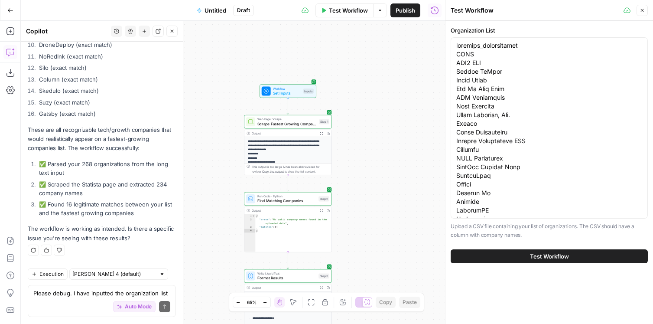
click at [538, 250] on button "Test Workflow" at bounding box center [548, 256] width 197 height 14
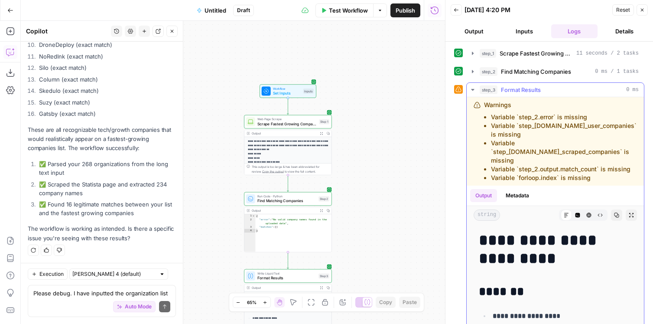
click at [476, 90] on button "step_3 Format Results 0 ms" at bounding box center [555, 90] width 177 height 14
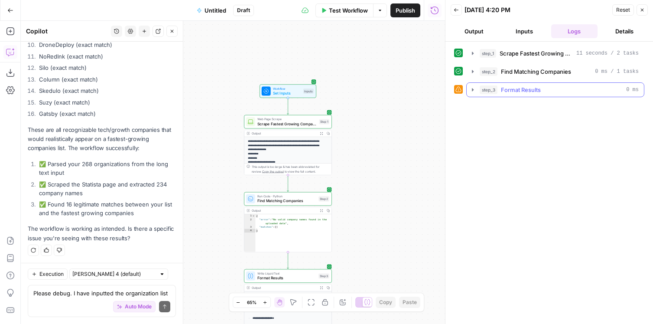
click at [476, 90] on button "step_3 Format Results 0 ms" at bounding box center [555, 90] width 177 height 14
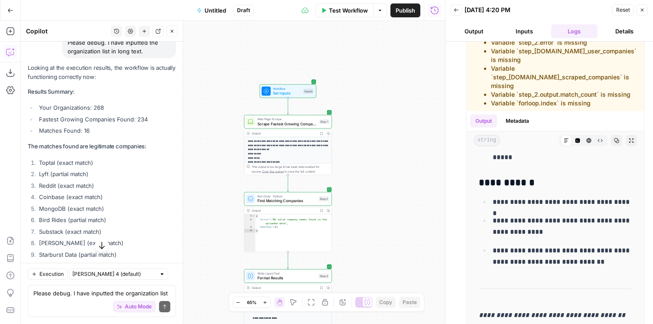
scroll to position [3289, 0]
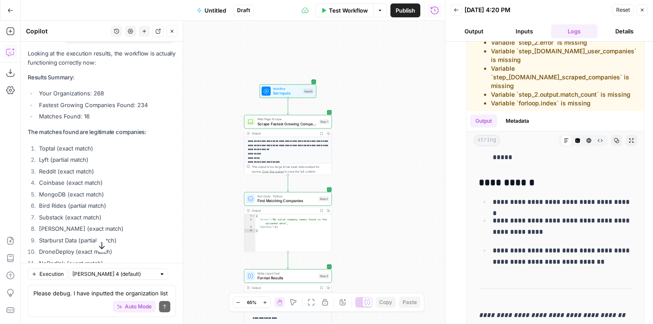
click at [61, 302] on div "Auto Mode Send" at bounding box center [101, 306] width 137 height 19
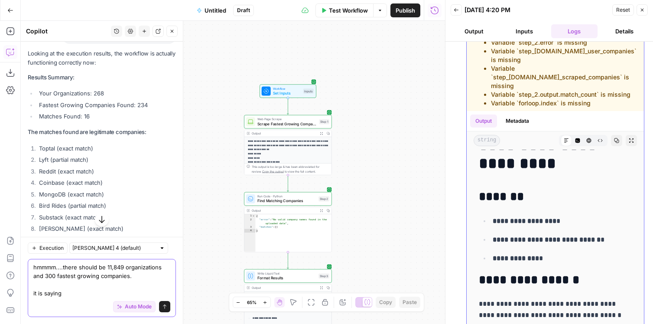
scroll to position [25, 0]
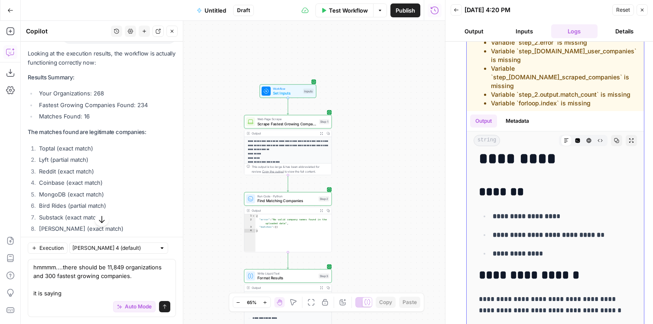
click at [533, 213] on strong "**********" at bounding box center [525, 216] width 64 height 6
drag, startPoint x: 493, startPoint y: 207, endPoint x: 580, endPoint y: 207, distance: 86.6
click at [580, 211] on p "**********" at bounding box center [562, 216] width 139 height 11
copy p "**********"
click at [85, 291] on textarea "hmmmm....there should be 11,849 organizations and 300 fastest growing companies…" at bounding box center [101, 279] width 137 height 35
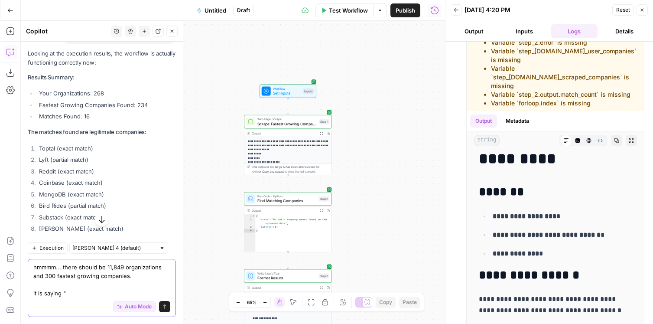
paste textarea "Your Organizations:"
type textarea "hmmmm....there should be 11,849 organizations and 300 fastest growing companies…"
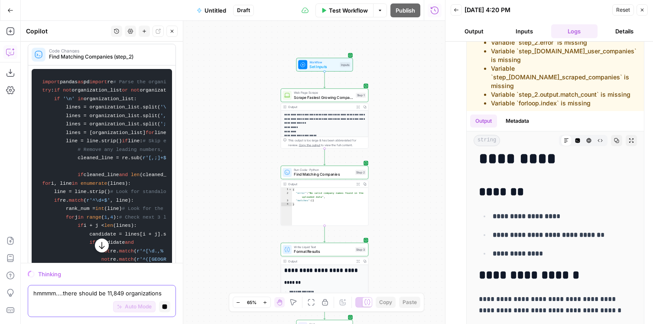
scroll to position [3820, 0]
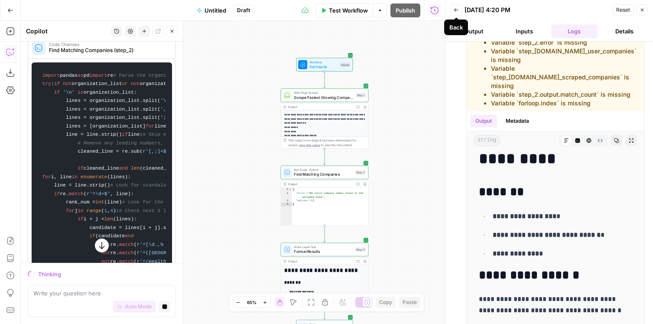
click at [455, 11] on icon "button" at bounding box center [456, 9] width 5 height 5
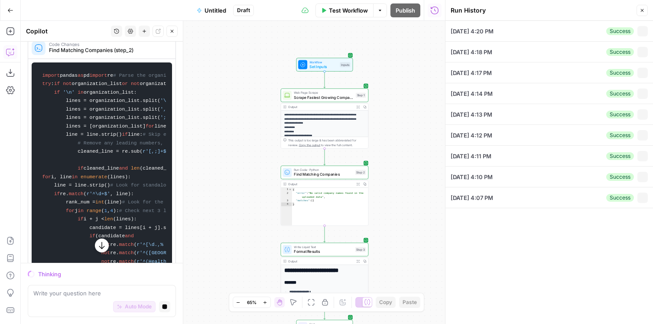
type textarea "customer_organization ACLU SFR3 LLC Nathan McNair Divvy Homes Law At Your Side …"
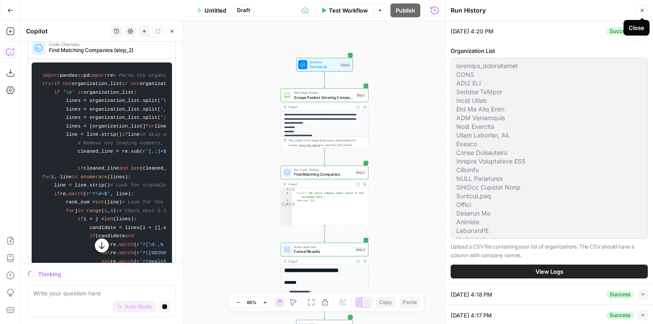
click at [640, 10] on icon "button" at bounding box center [641, 10] width 5 height 5
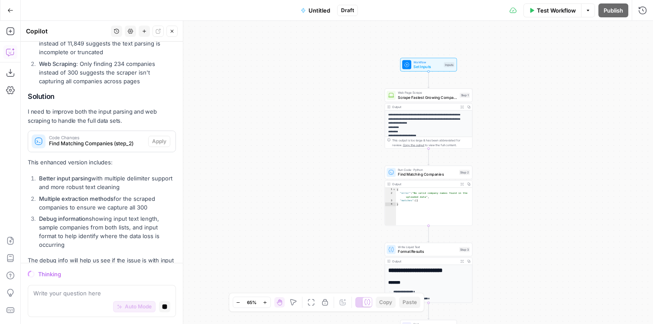
scroll to position [3736, 0]
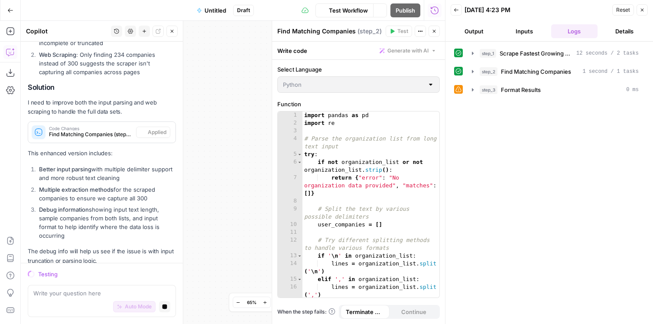
scroll to position [3804, 0]
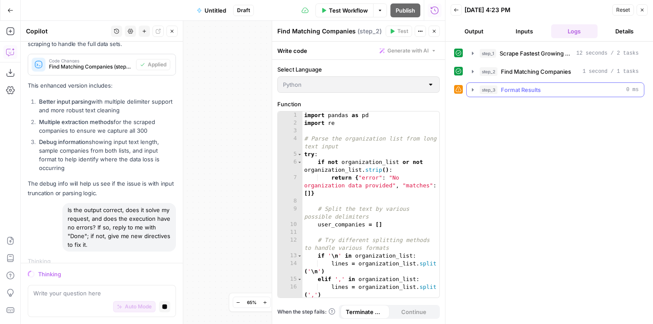
click at [472, 89] on icon "button" at bounding box center [473, 89] width 2 height 3
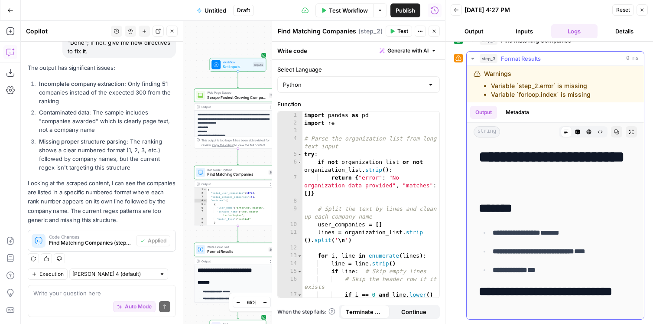
scroll to position [0, 0]
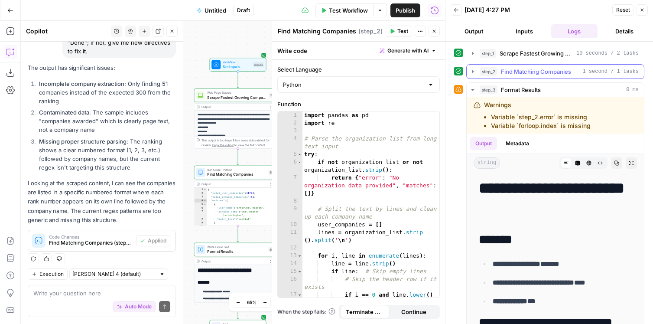
click at [472, 70] on icon "button" at bounding box center [473, 71] width 2 height 3
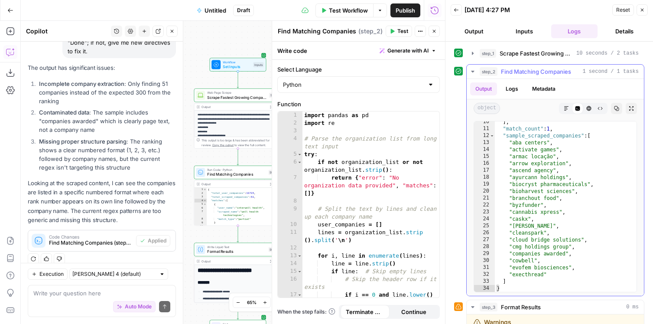
scroll to position [72, 0]
click at [456, 13] on button "Back" at bounding box center [455, 9] width 11 height 11
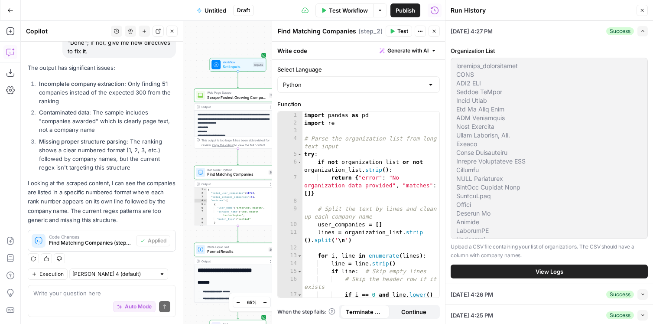
click at [643, 8] on icon "button" at bounding box center [641, 10] width 5 height 5
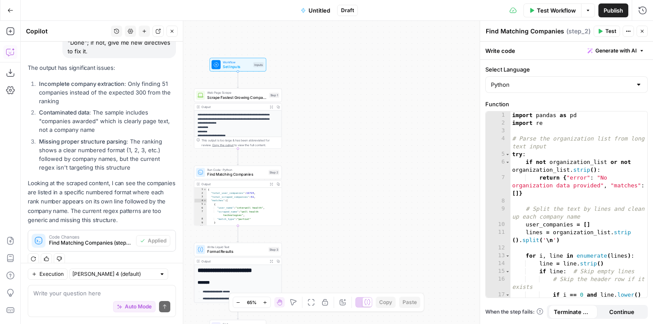
click at [42, 303] on div "Auto Mode Send" at bounding box center [101, 306] width 137 height 19
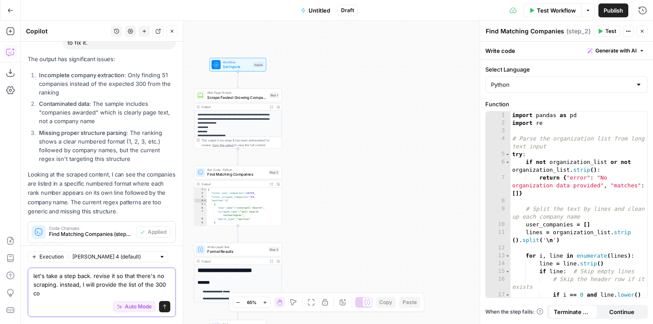
scroll to position [4771, 0]
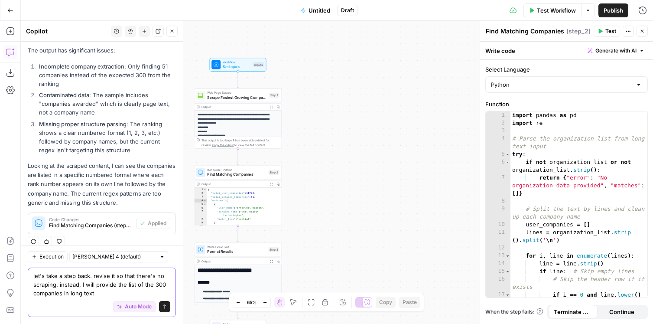
type textarea "let's take a step back. revise it so that there's no scraping. instead, I will …"
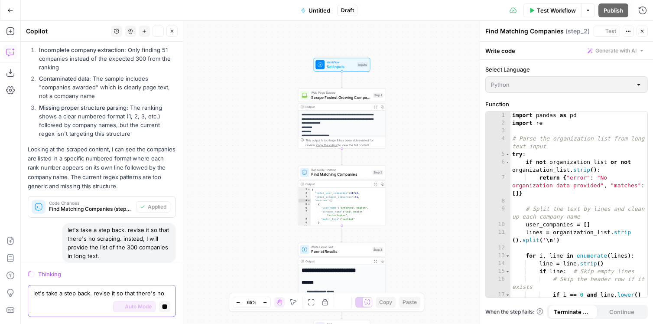
scroll to position [4702, 0]
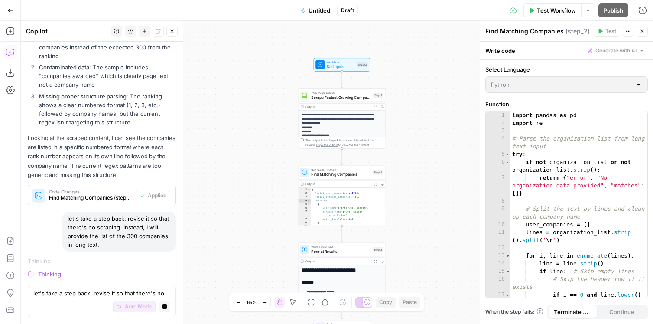
click at [645, 32] on button "Close" at bounding box center [641, 31] width 11 height 11
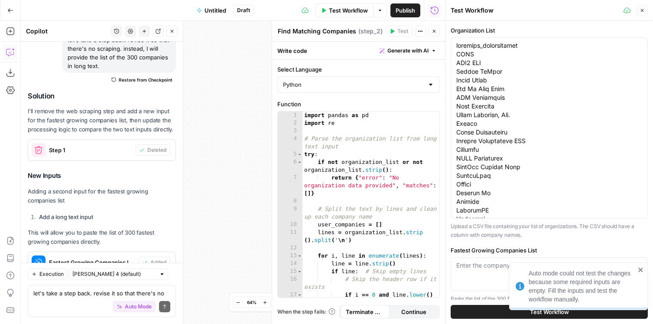
scroll to position [5097, 0]
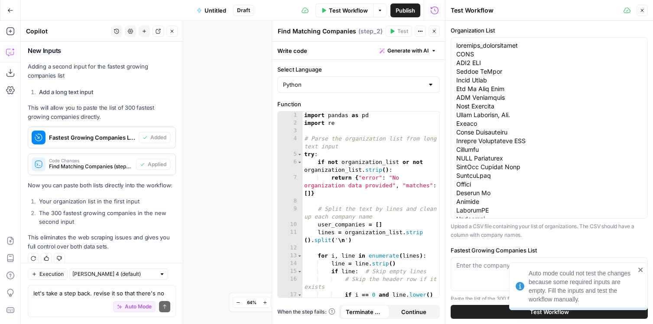
click at [642, 268] on icon "close" at bounding box center [640, 269] width 4 height 4
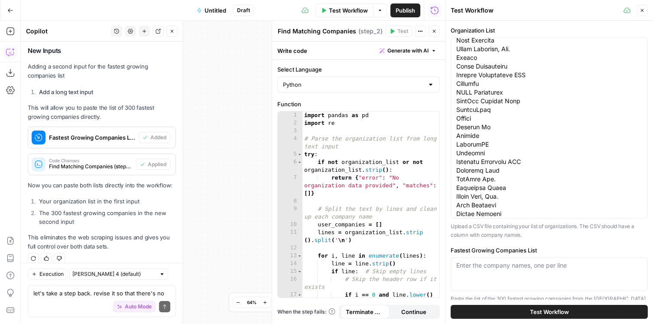
scroll to position [0, 0]
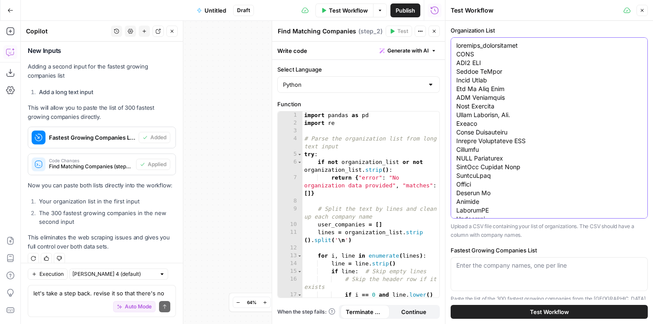
drag, startPoint x: 526, startPoint y: 48, endPoint x: 450, endPoint y: 47, distance: 76.7
click at [450, 47] on div "Organization List Upload a CSV file containing your list of organizations. The …" at bounding box center [548, 172] width 207 height 303
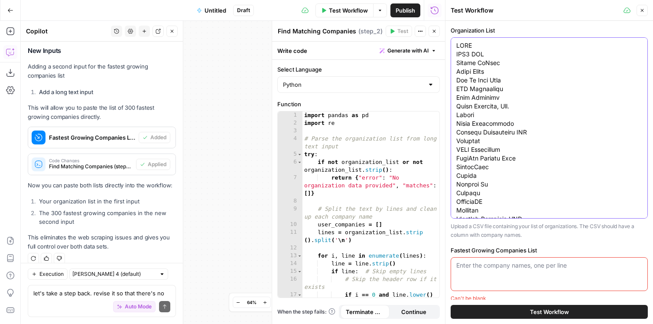
type textarea "ACLU SFR3 LLC Nathan McNair Divvy Homes Law At Your Side PCS Retirement Jack La…"
click at [505, 275] on div "Enter the company names, one per line" at bounding box center [548, 274] width 197 height 34
paste textarea "ABA Centers Clara Cowbell Ascend Agency Saturn Oil & Gas Evofem Biosciences Can…"
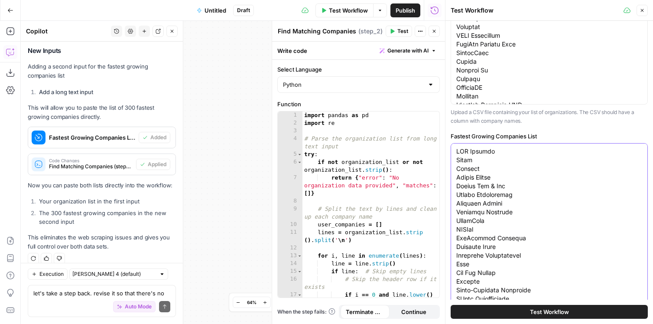
type textarea "ABA Centers Clara Cowbell Ascend Agency Saturn Oil & Gas Evofem Biosciences Can…"
click at [518, 314] on button "Test Workflow" at bounding box center [548, 312] width 197 height 14
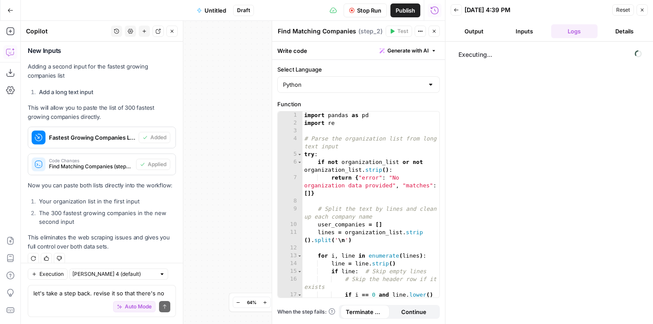
drag, startPoint x: 433, startPoint y: 29, endPoint x: 405, endPoint y: 52, distance: 35.7
click at [433, 29] on icon "button" at bounding box center [433, 31] width 5 height 5
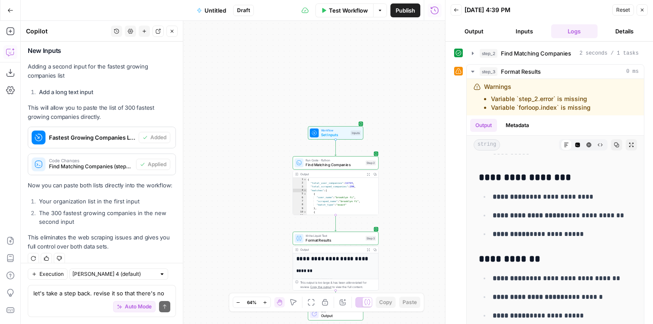
scroll to position [752, 0]
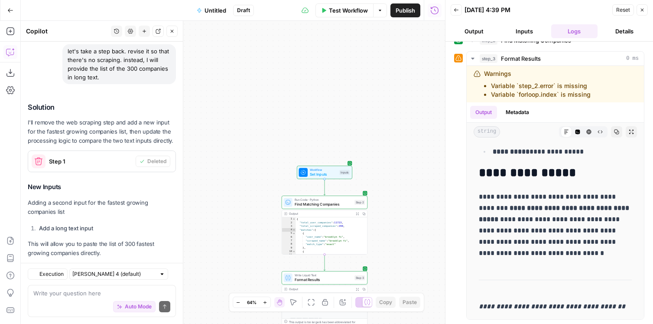
scroll to position [5097, 0]
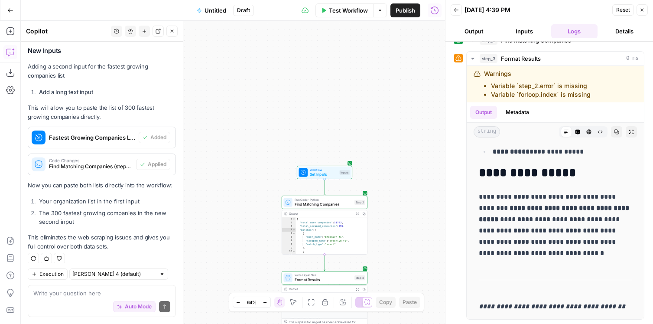
click at [218, 10] on span "Untitled" at bounding box center [215, 10] width 22 height 9
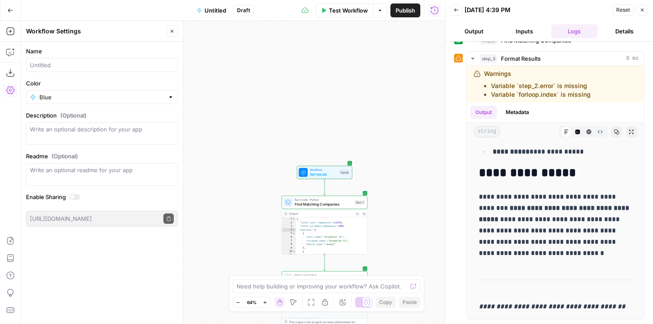
click at [104, 57] on div "Name" at bounding box center [102, 59] width 152 height 25
click at [98, 64] on input "Name" at bounding box center [102, 65] width 144 height 9
type input "C"
type input "VM Cross-Check"
click at [329, 206] on span "Find Matching Companies" at bounding box center [324, 204] width 58 height 6
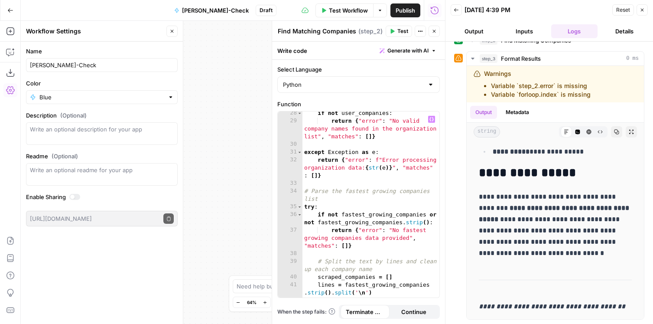
scroll to position [302, 0]
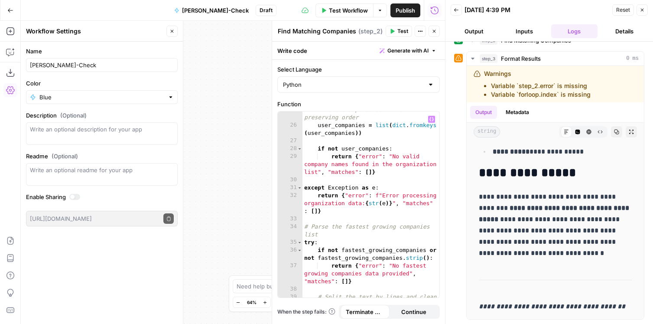
click at [217, 140] on div "Workflow Set Inputs Inputs Run Code · Python Find Matching Companies Step 2 Out…" at bounding box center [233, 172] width 424 height 303
click at [484, 34] on button "Output" at bounding box center [473, 31] width 47 height 14
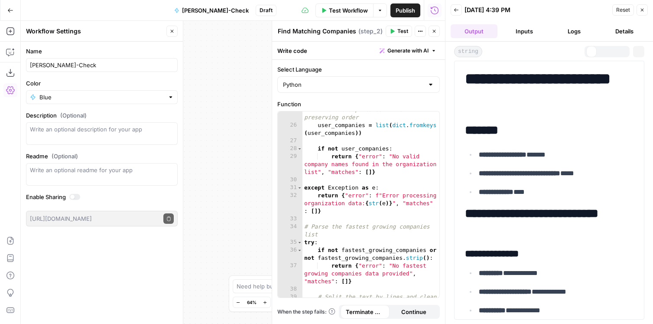
scroll to position [0, 0]
click at [244, 7] on div "VM Cross-Check Draft" at bounding box center [222, 10] width 107 height 14
click at [259, 10] on span "Draft" at bounding box center [265, 10] width 13 height 8
click at [229, 14] on span "VM Cross-Check" at bounding box center [215, 10] width 67 height 9
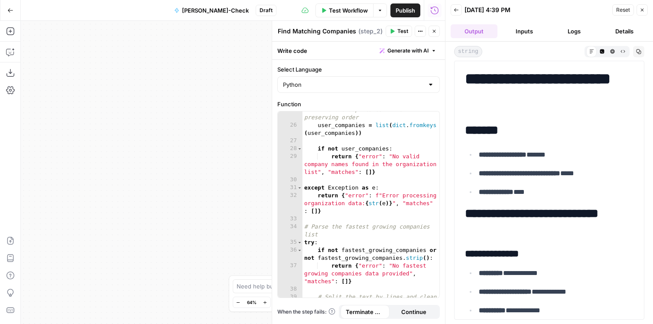
click at [220, 15] on button "VM Cross-Check" at bounding box center [211, 10] width 85 height 14
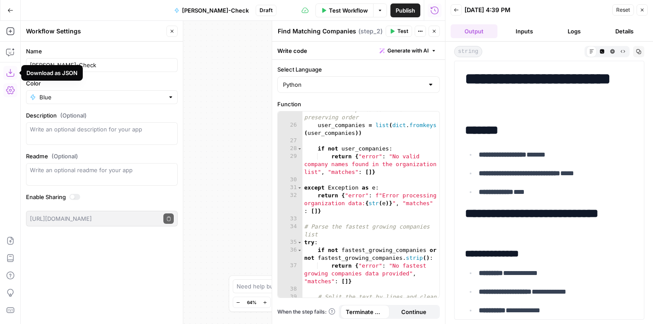
click at [644, 12] on icon "button" at bounding box center [641, 9] width 5 height 5
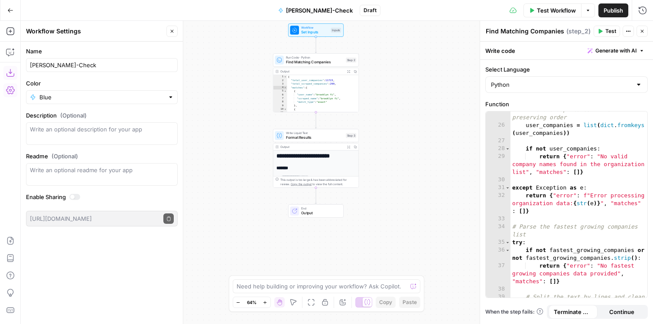
click at [9, 9] on icon "button" at bounding box center [10, 10] width 6 height 6
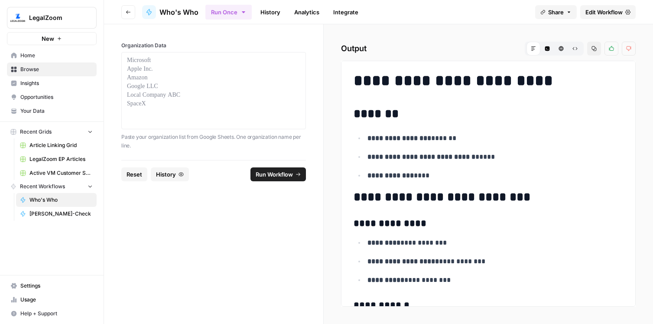
click at [58, 213] on span "VM Cross-Check" at bounding box center [60, 214] width 63 height 8
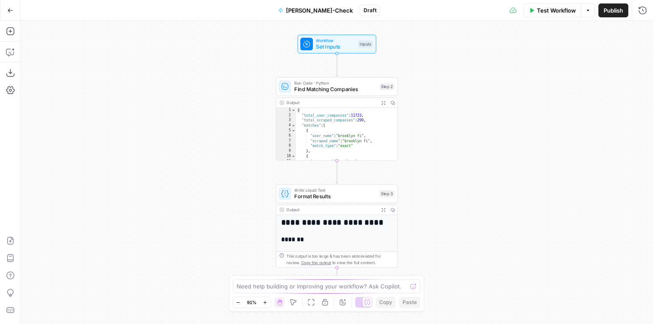
click at [10, 11] on icon "button" at bounding box center [10, 10] width 6 height 6
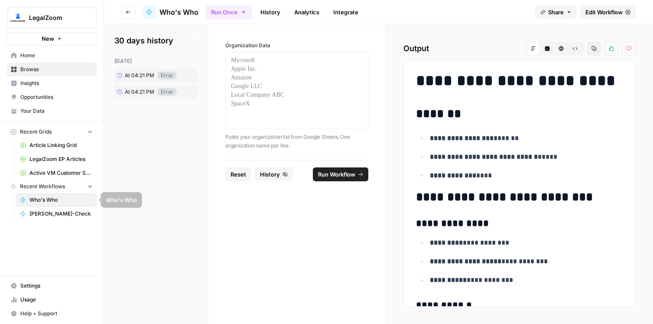
click at [63, 209] on link "VM Cross-Check" at bounding box center [56, 214] width 81 height 14
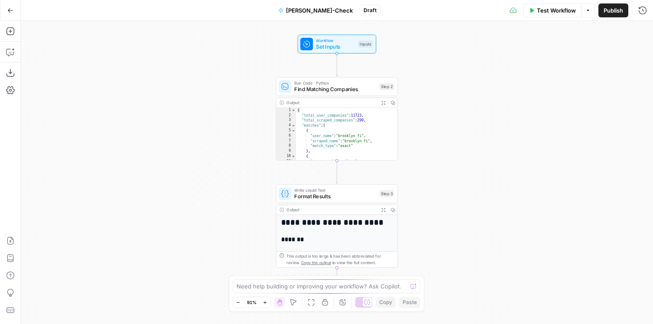
click at [14, 16] on button "Go Back" at bounding box center [11, 11] width 16 height 16
